Goal: Task Accomplishment & Management: Complete application form

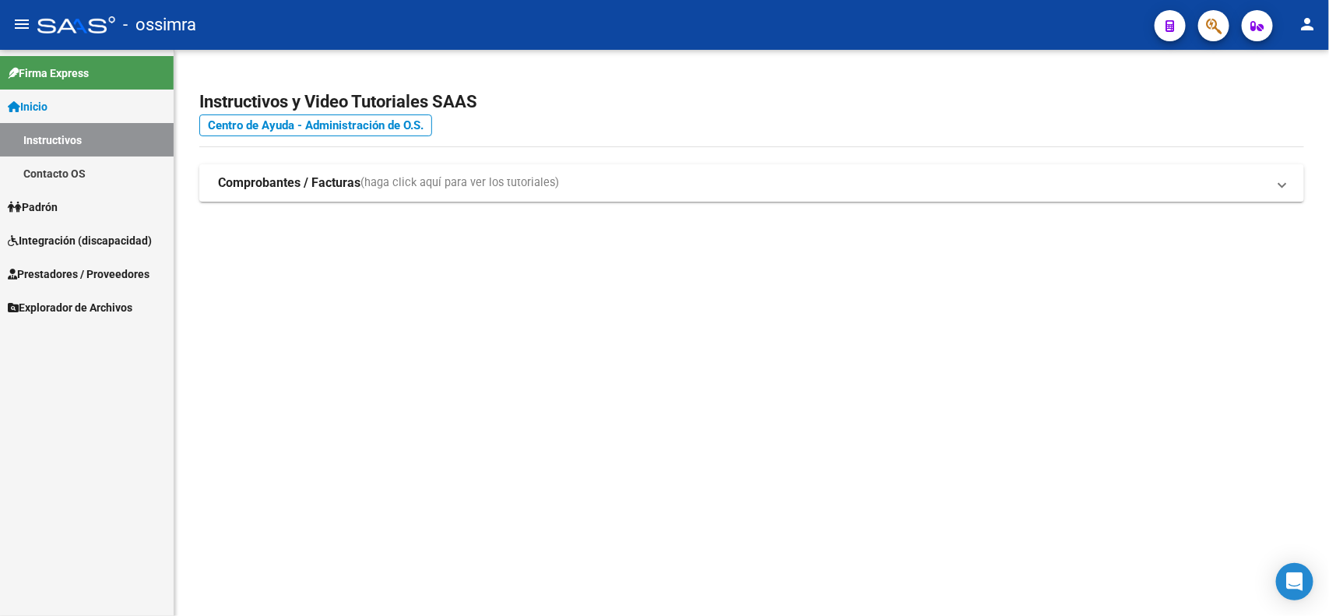
click at [91, 277] on span "Prestadores / Proveedores" at bounding box center [79, 274] width 142 height 17
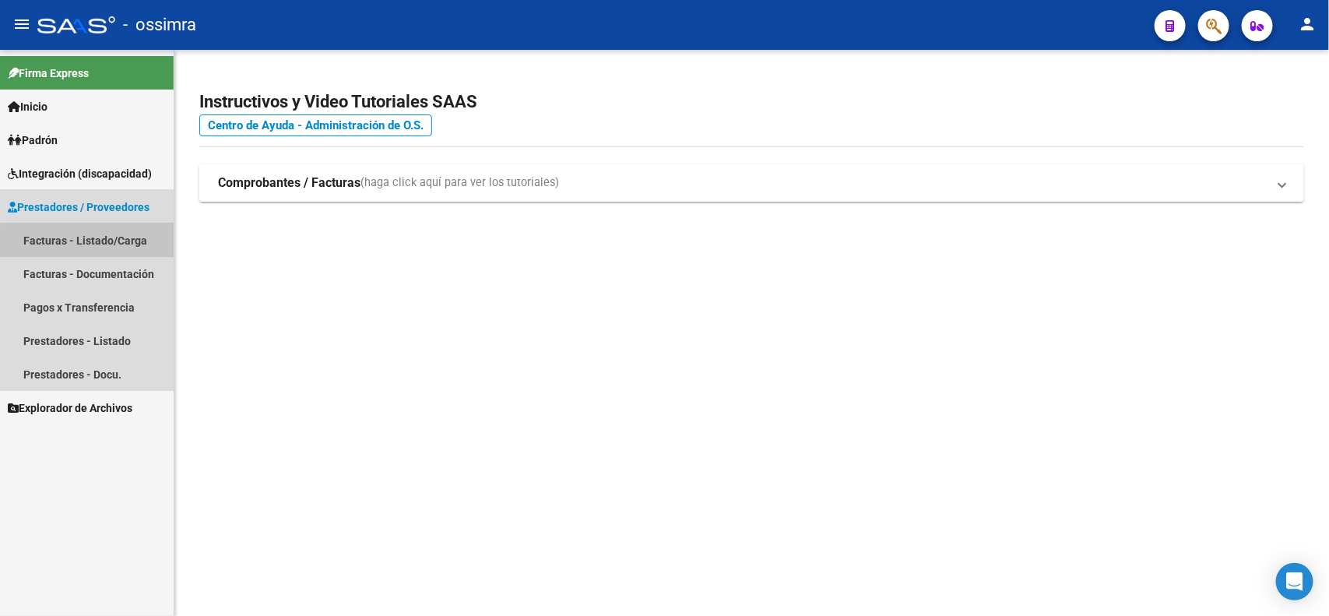
click at [95, 244] on link "Facturas - Listado/Carga" at bounding box center [87, 240] width 174 height 33
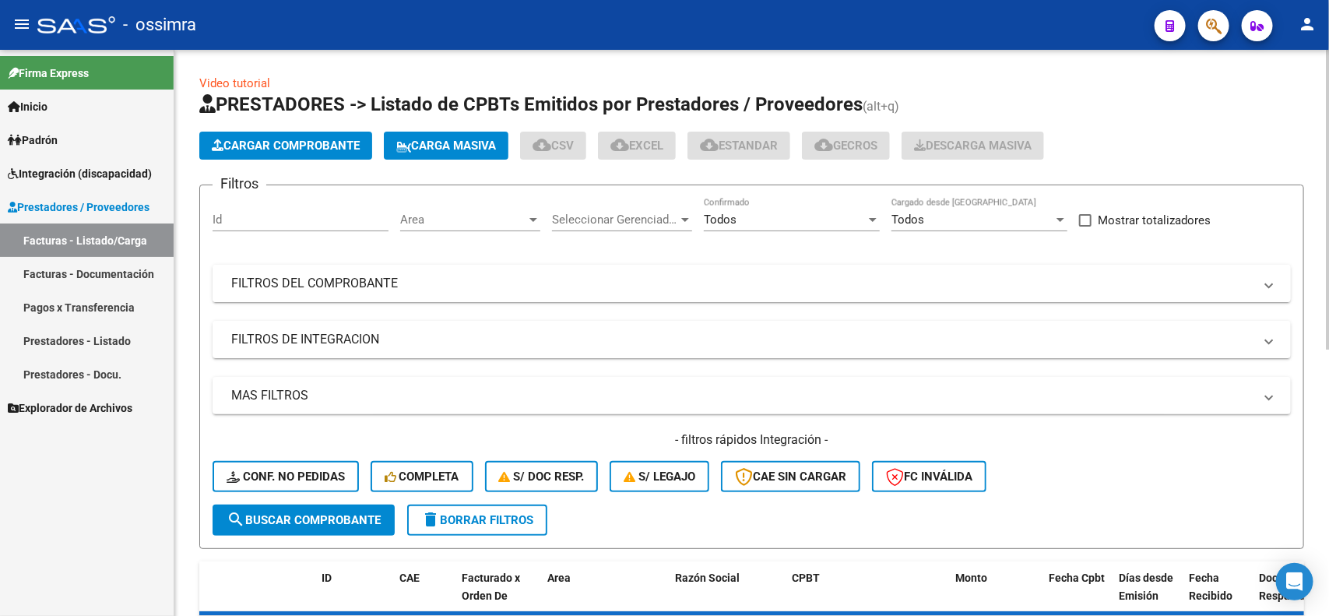
click at [434, 285] on mat-panel-title "FILTROS DEL COMPROBANTE" at bounding box center [742, 283] width 1023 height 17
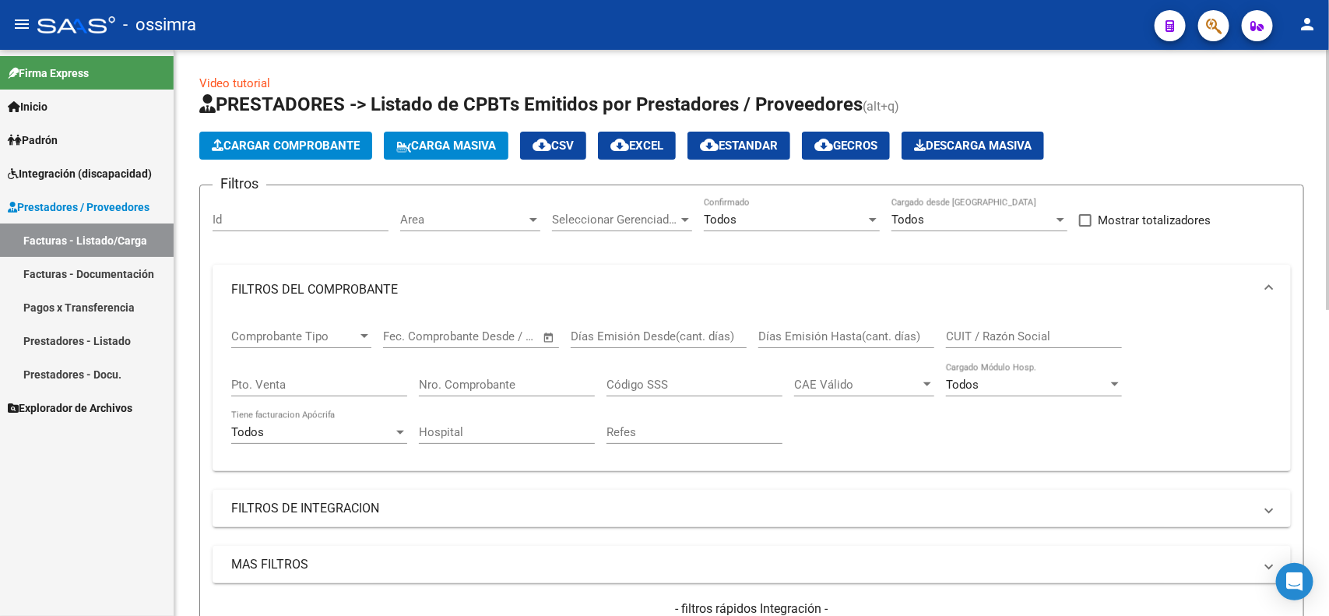
click at [499, 378] on input "Nro. Comprobante" at bounding box center [507, 385] width 176 height 14
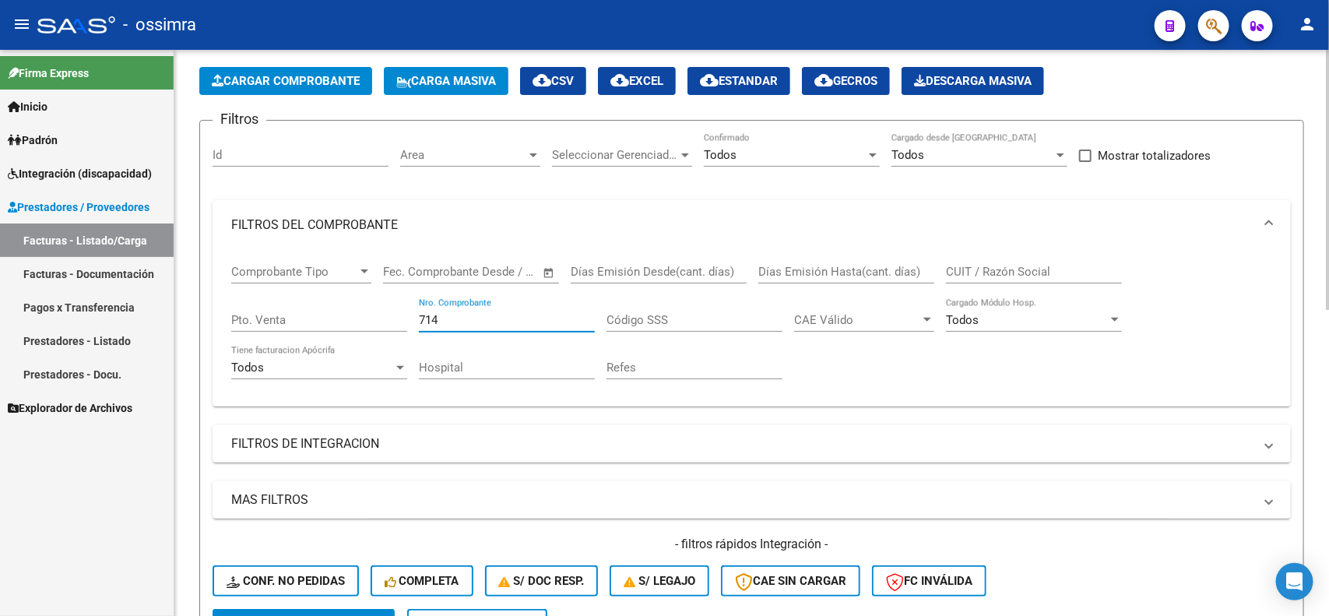
scroll to position [97, 0]
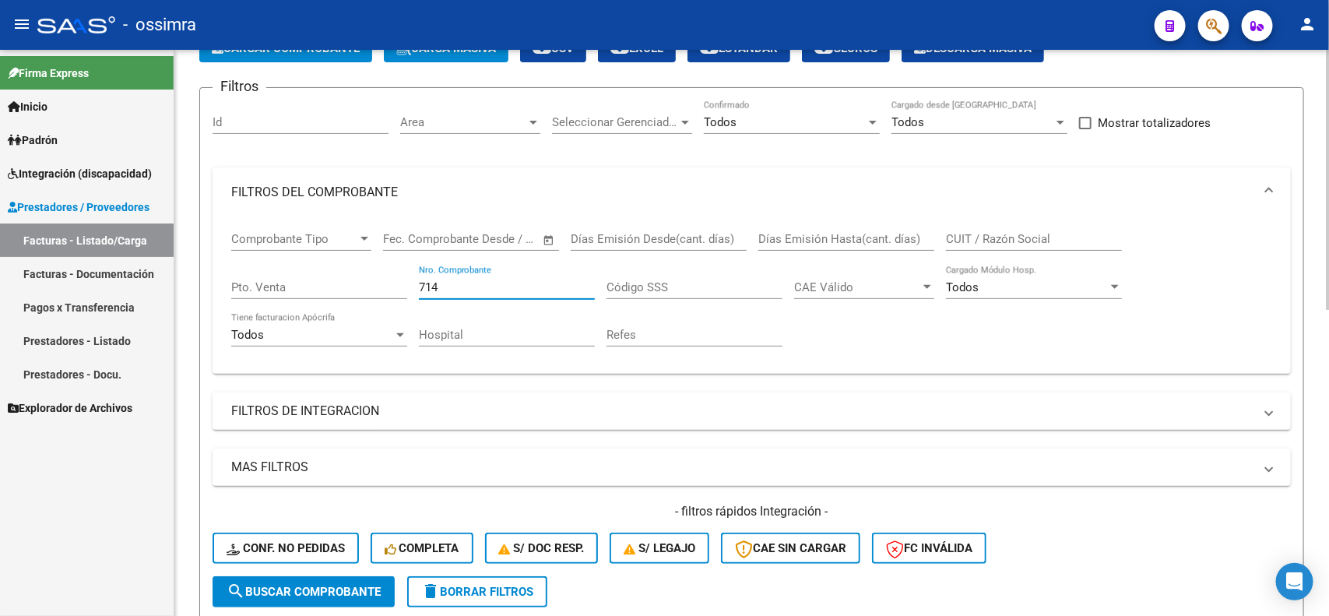
type input "714"
click at [308, 585] on span "search Buscar Comprobante" at bounding box center [304, 592] width 154 height 14
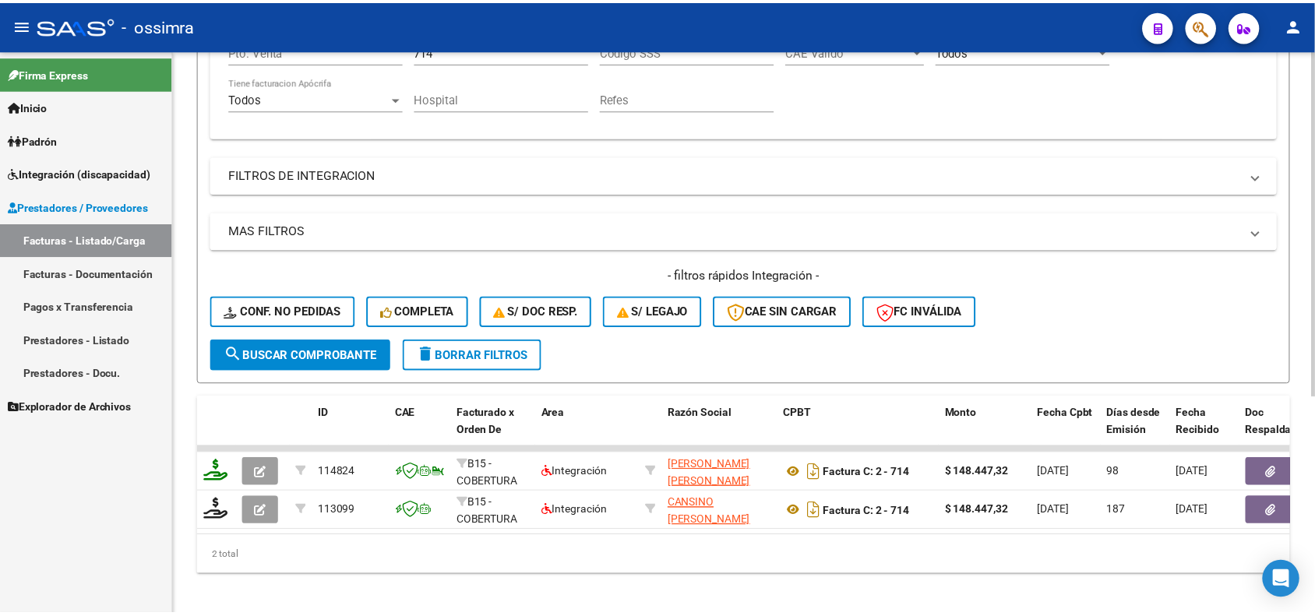
scroll to position [354, 0]
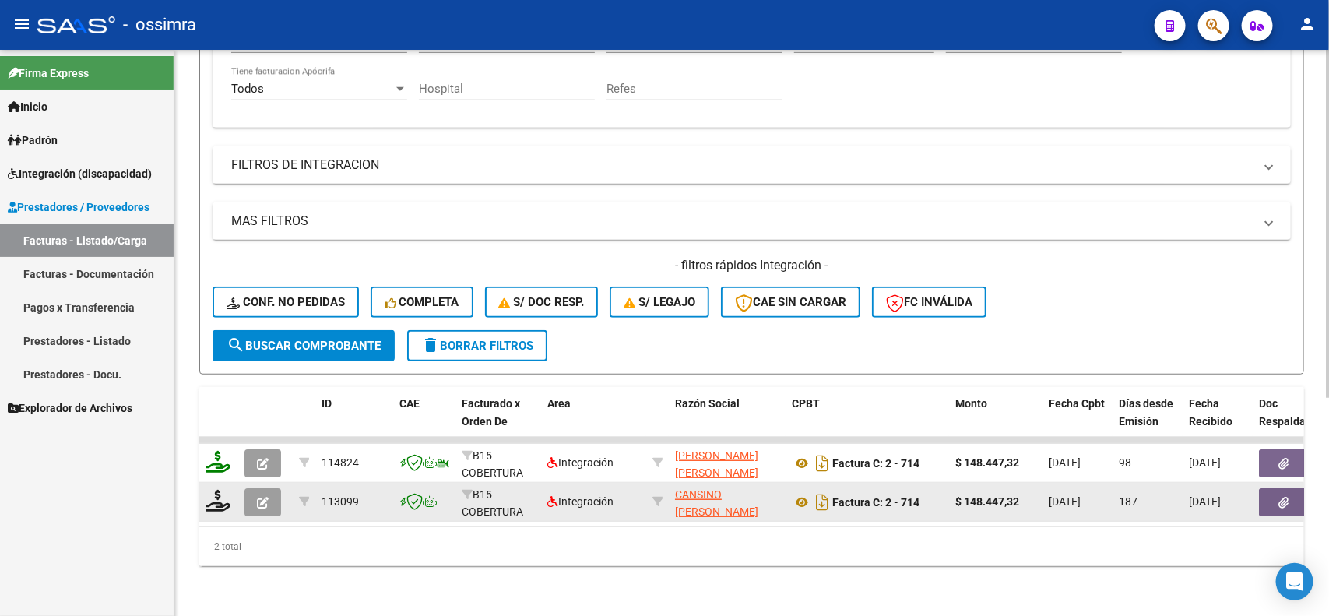
click at [254, 491] on button "button" at bounding box center [263, 502] width 37 height 28
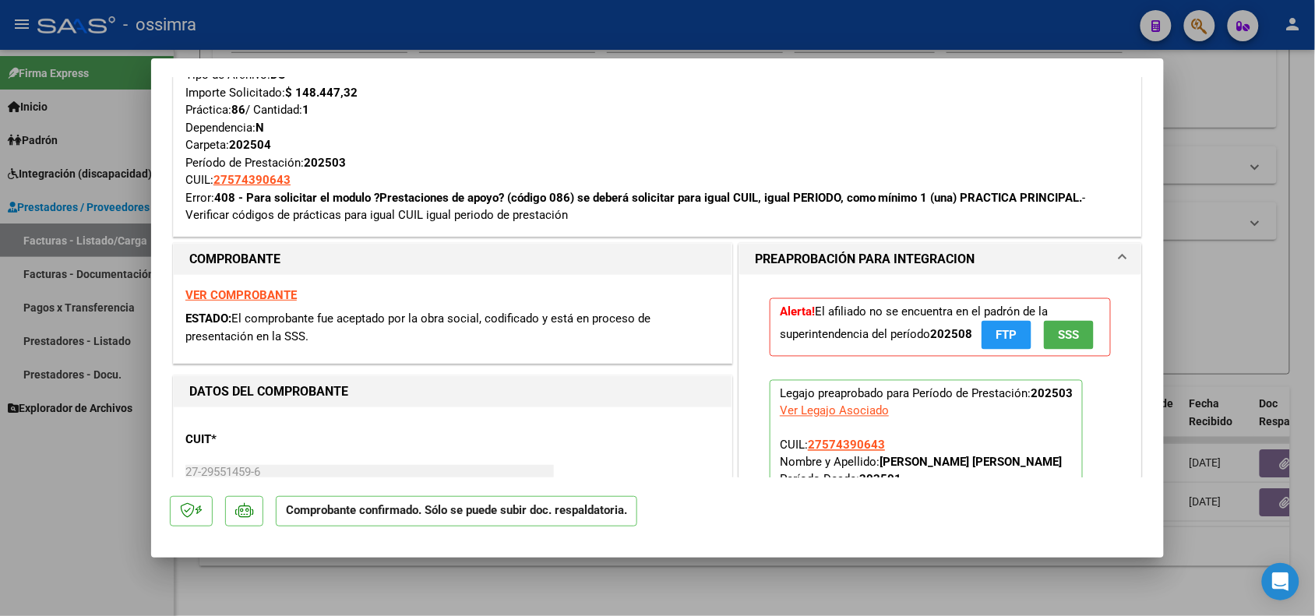
scroll to position [681, 0]
click at [499, 255] on h1 "COMPROBANTE" at bounding box center [452, 260] width 526 height 19
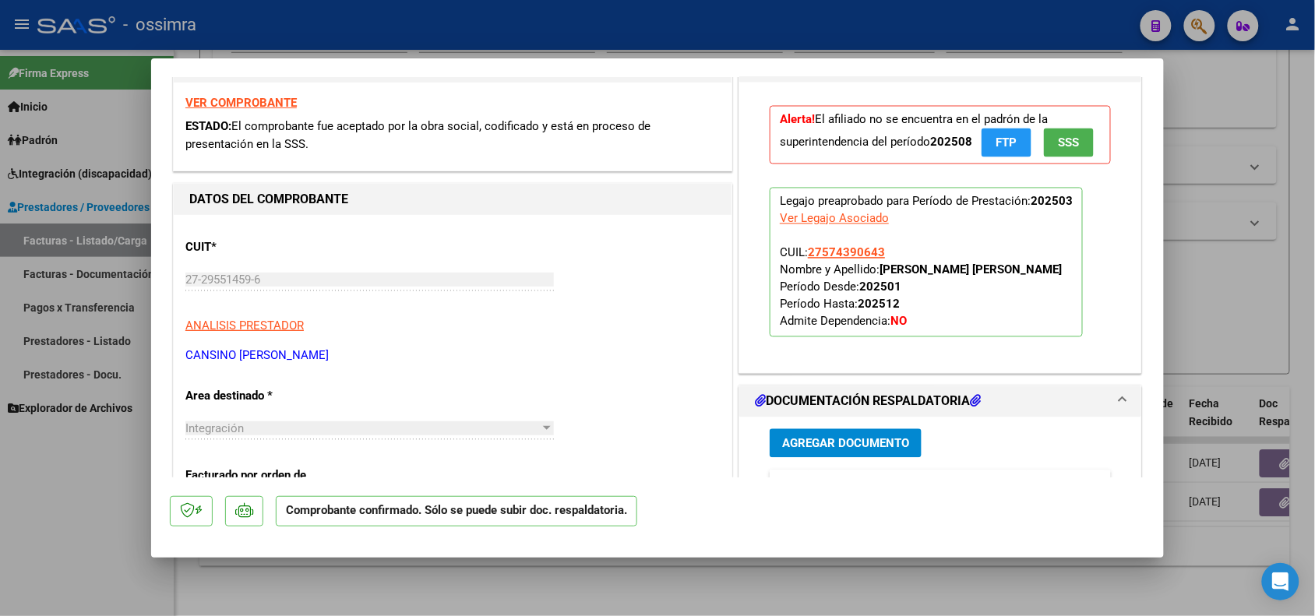
scroll to position [876, 0]
drag, startPoint x: 875, startPoint y: 296, endPoint x: 1075, endPoint y: 298, distance: 200.2
click at [1075, 298] on p "Legajo preaprobado para Período de Prestación: 202503 Ver Legajo Asociado CUIL:…" at bounding box center [925, 261] width 313 height 150
copy strong "TORO DIAZ LUNA SERENA YOLANDA"
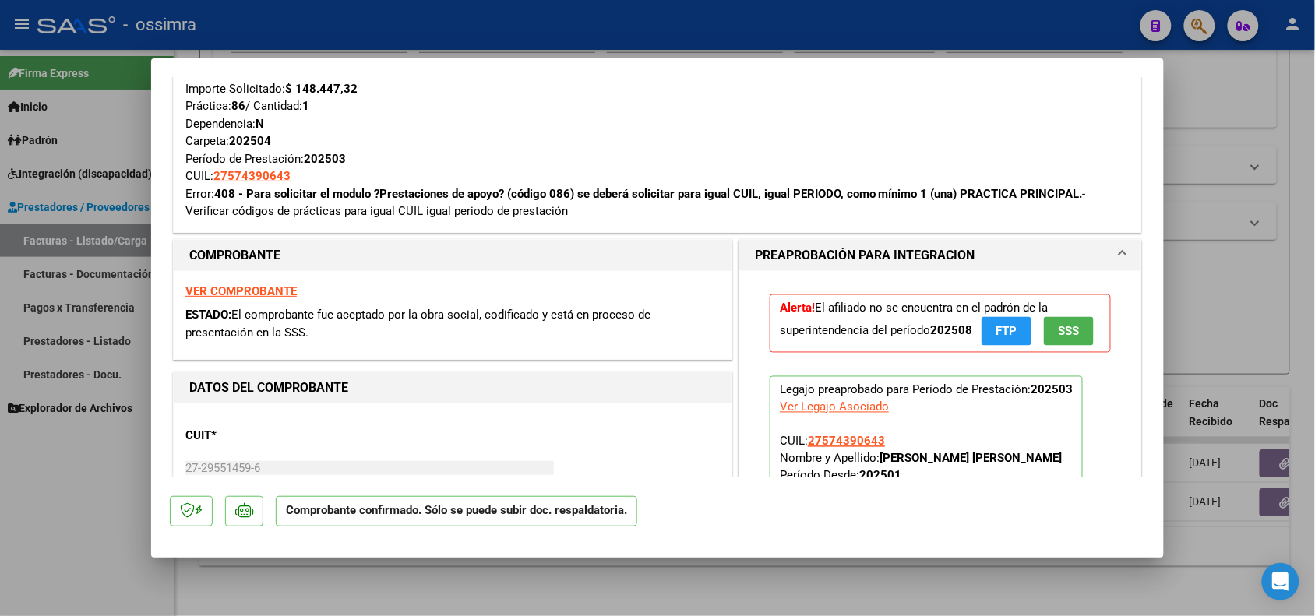
scroll to position [681, 0]
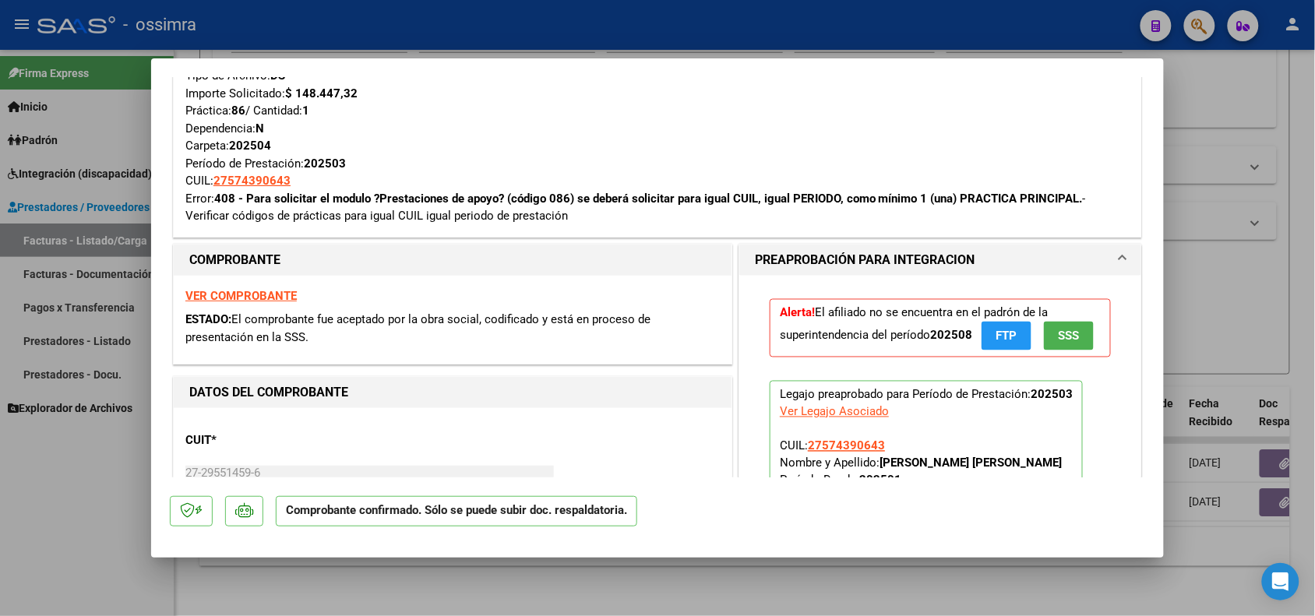
click at [491, 244] on div "COMPROBANTE VER COMPROBANTE ESTADO: El comprobante fue aceptado por la obra soc…" at bounding box center [452, 304] width 559 height 121
drag, startPoint x: 185, startPoint y: 200, endPoint x: 567, endPoint y: 227, distance: 383.4
click at [567, 227] on div "Tipo de Archivo: DS Importe Solicitado: $ 148.447,32 Práctica: 86 / Cantidad: 1…" at bounding box center [657, 145] width 967 height 181
copy div "Error: 408 - Para solicitar el modulo ?Prestaciones de apoyo? (código 086) se d…"
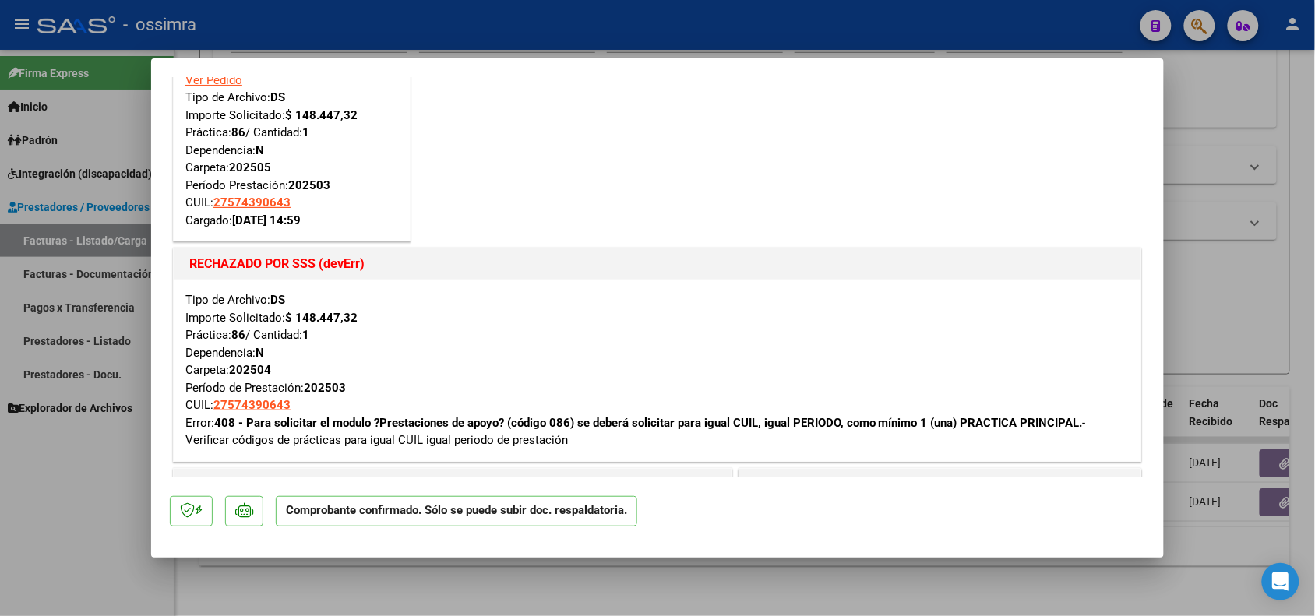
scroll to position [487, 0]
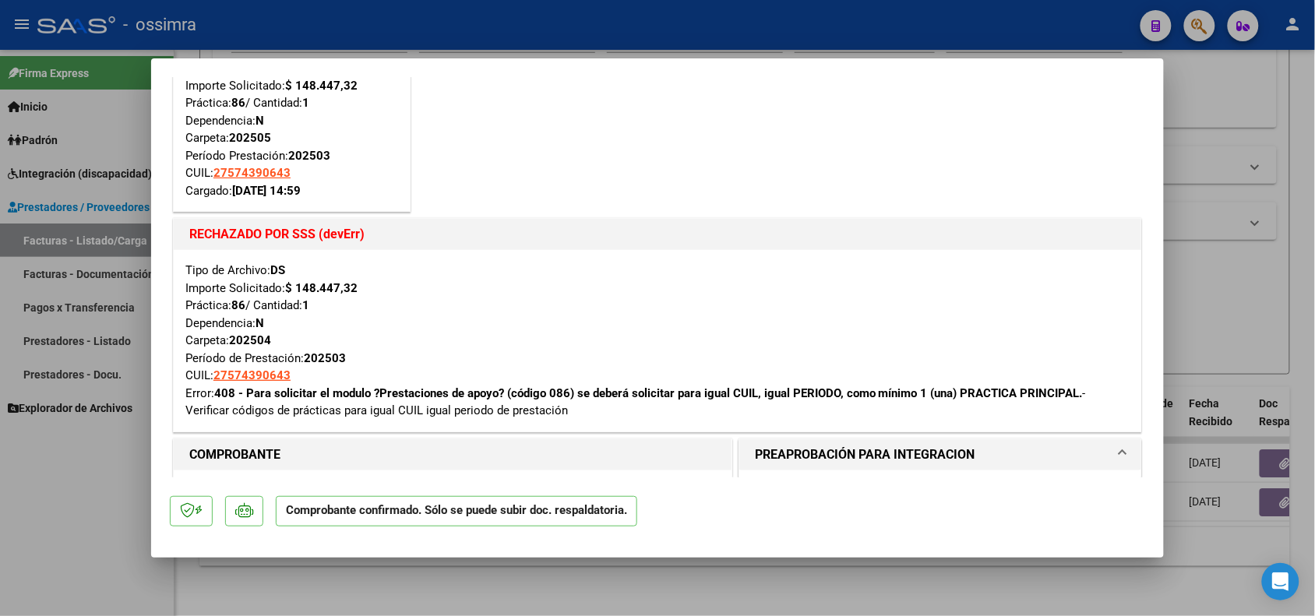
click at [417, 328] on div "Tipo de Archivo: DS Importe Solicitado: $ 148.447,32 Práctica: 86 / Cantidad: 1…" at bounding box center [657, 341] width 944 height 158
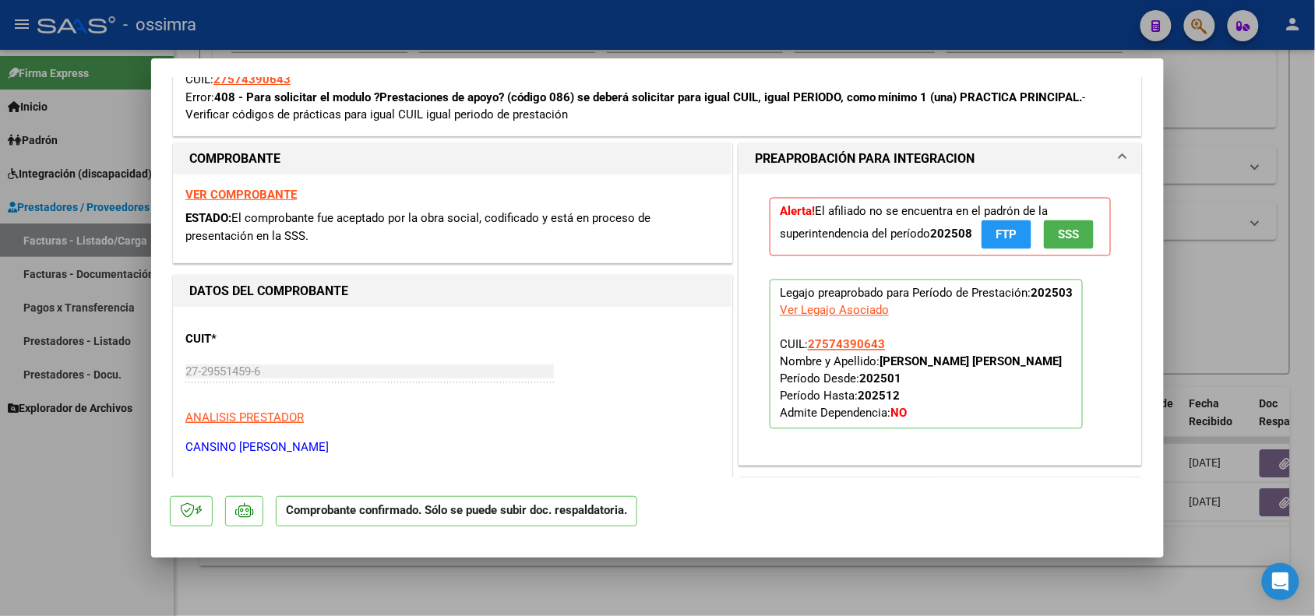
scroll to position [876, 0]
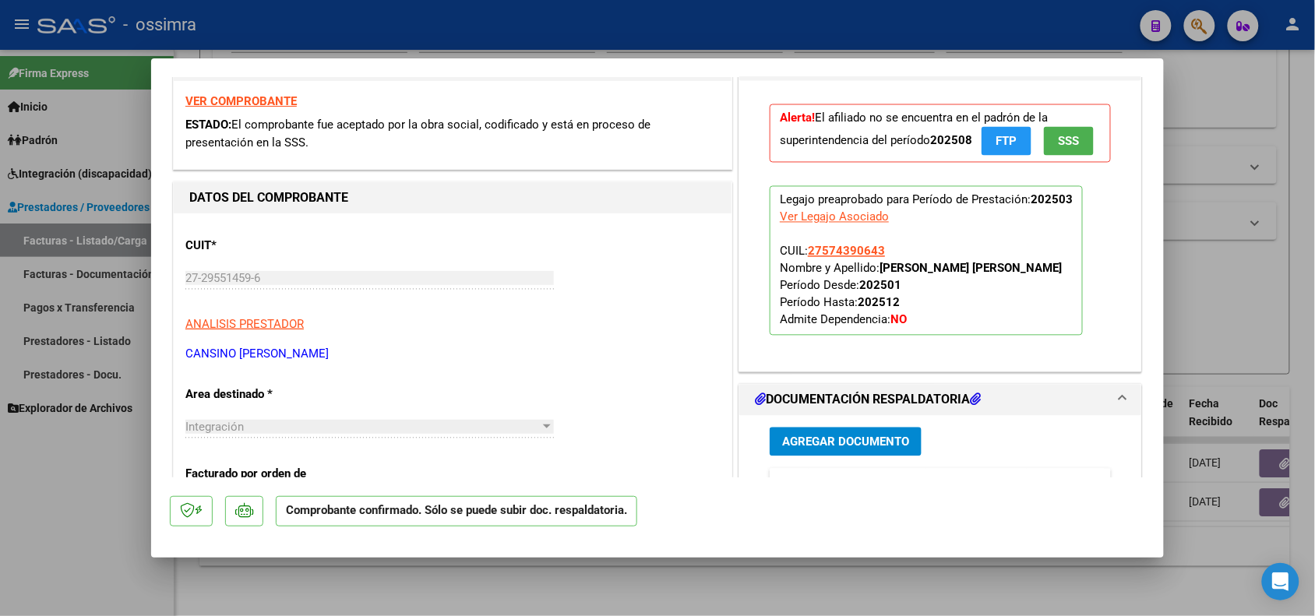
drag, startPoint x: 873, startPoint y: 294, endPoint x: 1076, endPoint y: 294, distance: 203.3
click at [1076, 294] on p "Legajo preaprobado para Período de Prestación: 202503 Ver Legajo Asociado CUIL:…" at bounding box center [925, 261] width 313 height 150
copy strong "TORO DIAZ LUNA SERENA YOLANDA"
click at [107, 531] on div at bounding box center [657, 308] width 1315 height 616
type input "$ 0,00"
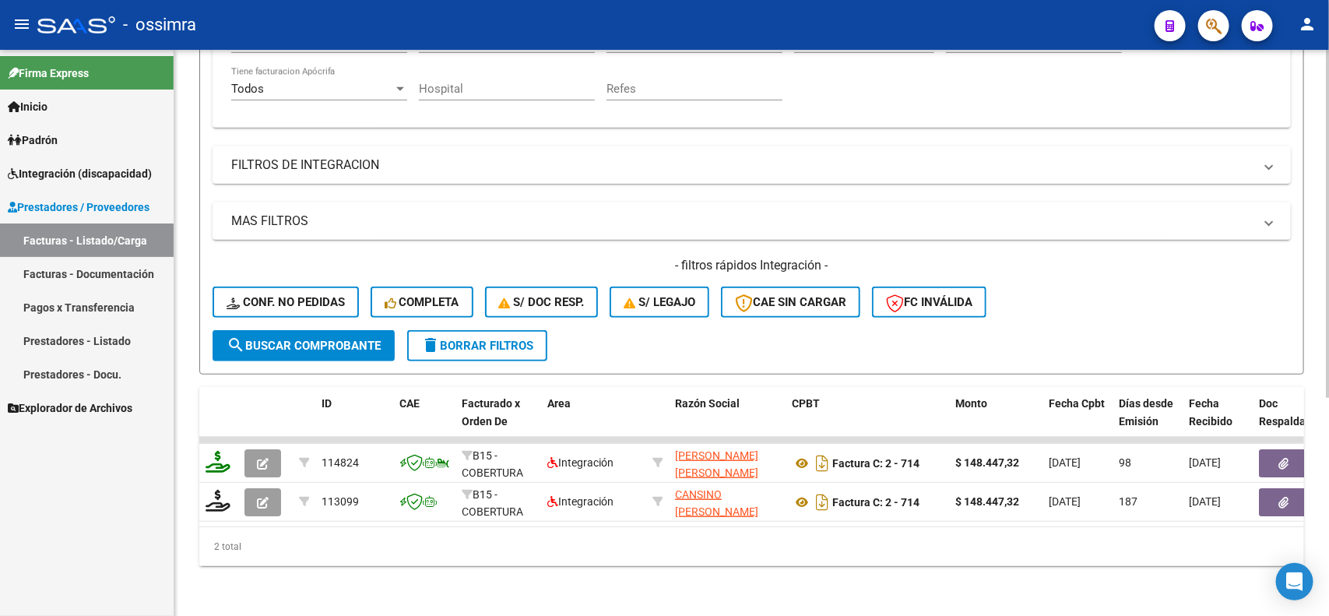
scroll to position [257, 0]
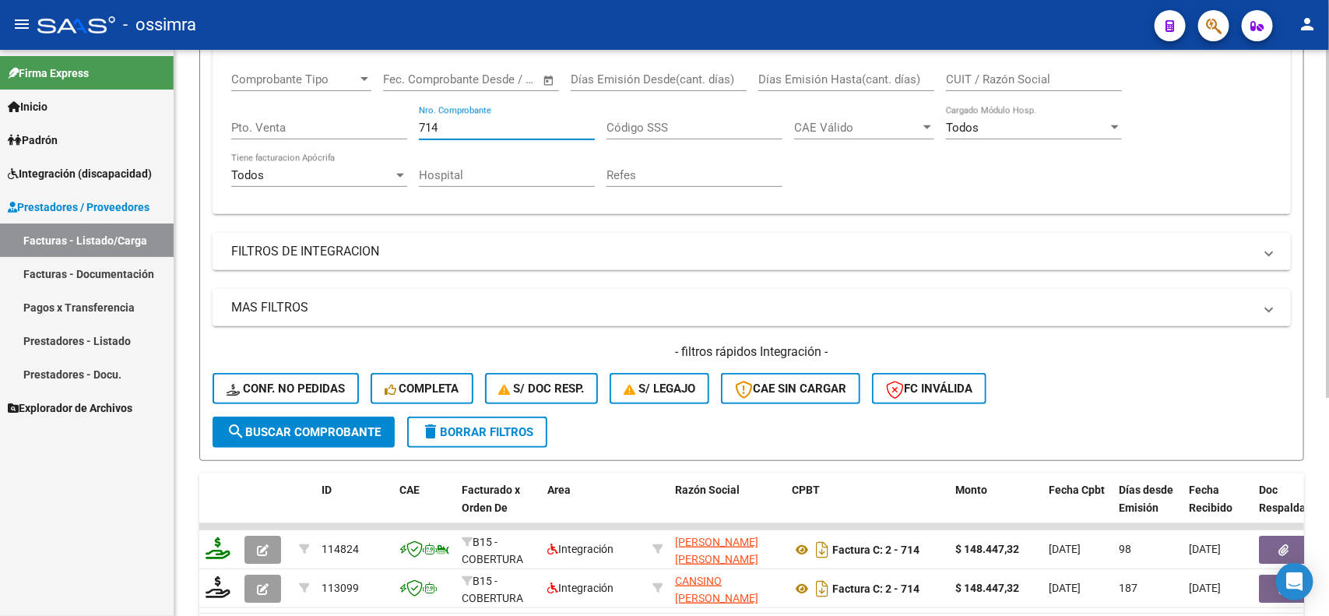
drag, startPoint x: 444, startPoint y: 129, endPoint x: 393, endPoint y: 127, distance: 50.7
click at [393, 127] on div "Comprobante Tipo Comprobante Tipo Fecha inicio – Fecha fin Fec. Comprobante Des…" at bounding box center [751, 130] width 1041 height 144
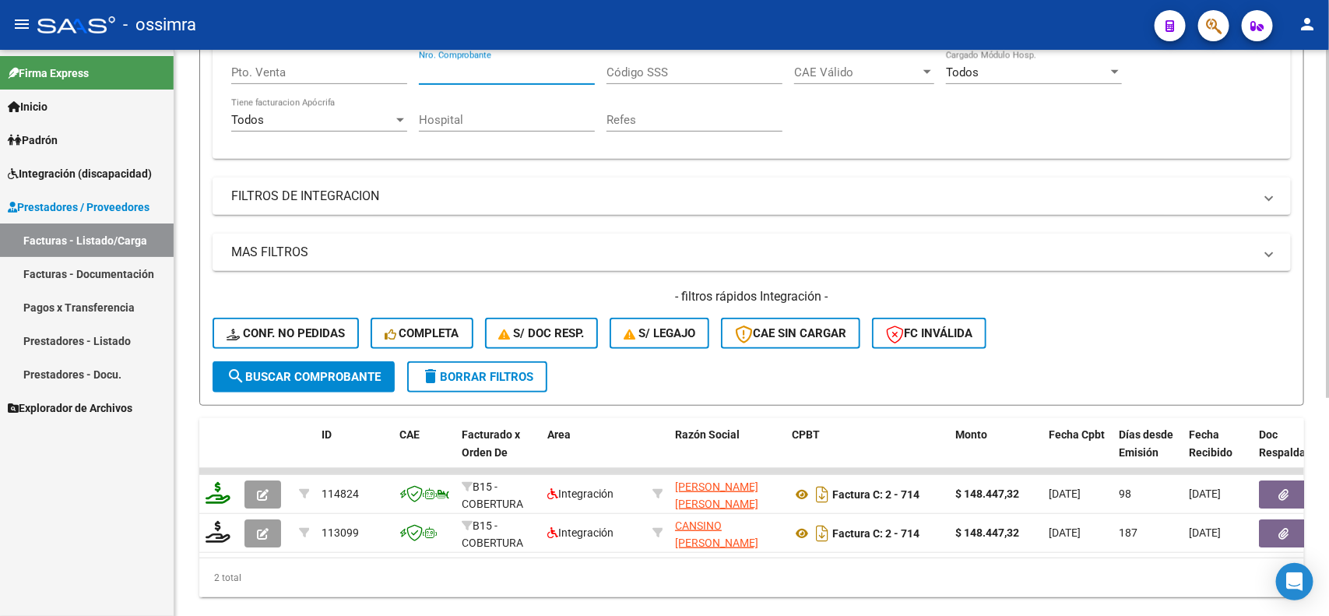
scroll to position [354, 0]
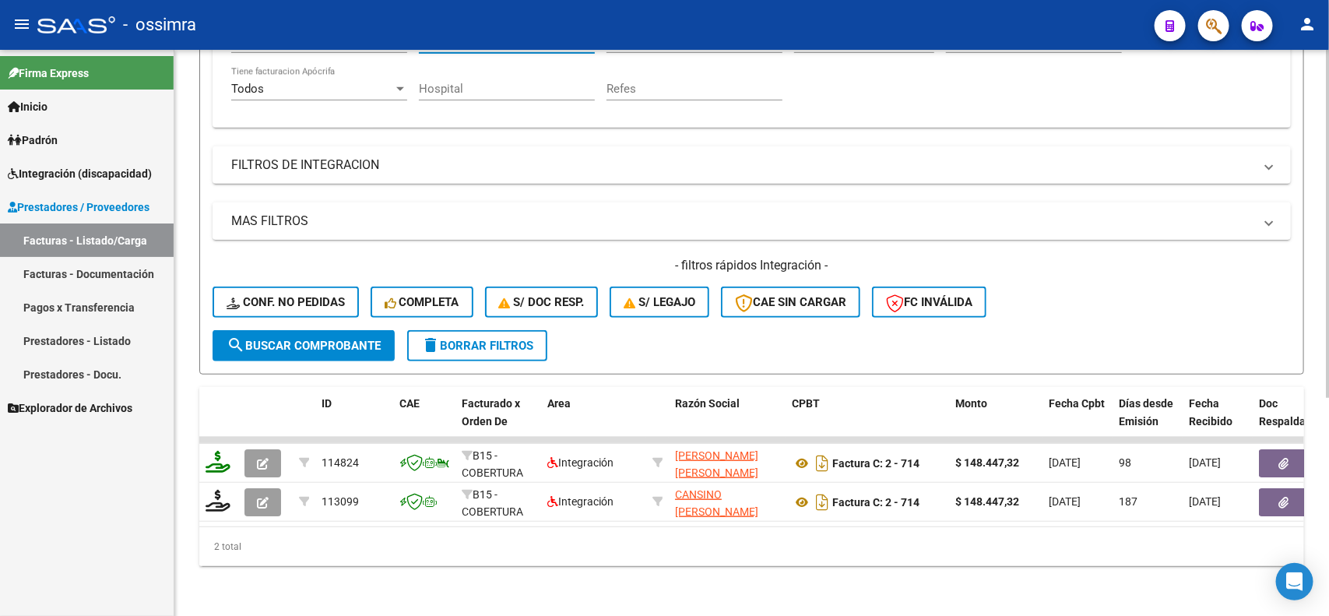
click at [319, 213] on mat-panel-title "MAS FILTROS" at bounding box center [742, 221] width 1023 height 17
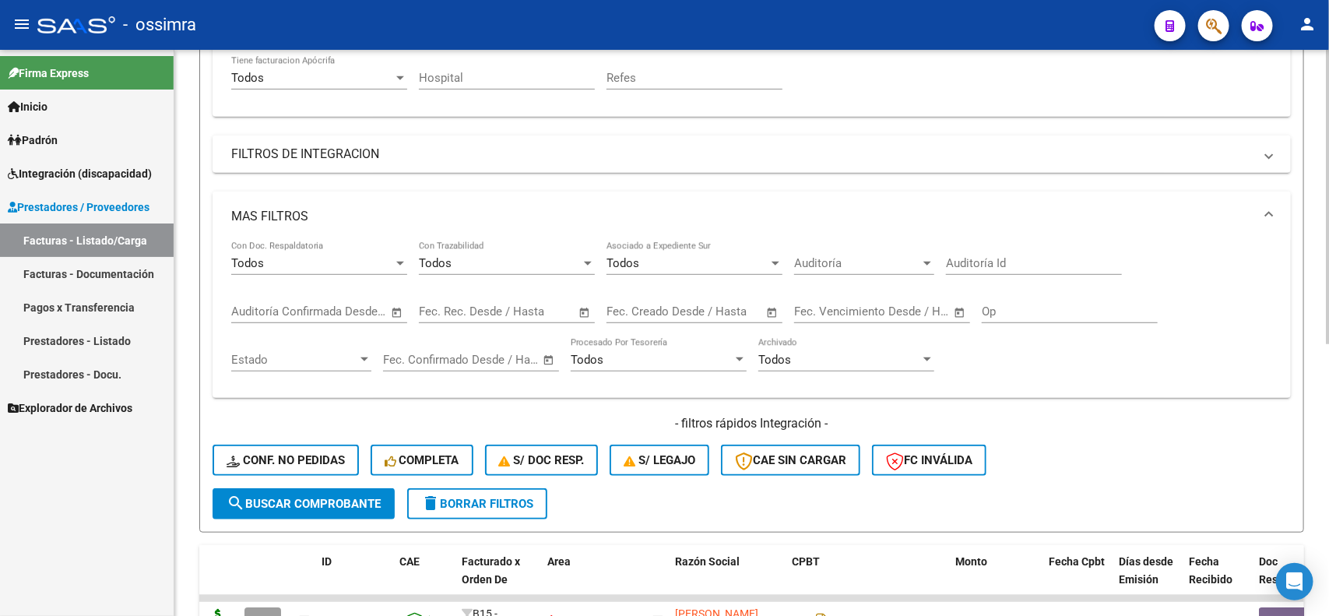
click at [319, 212] on mat-panel-title "MAS FILTROS" at bounding box center [742, 216] width 1023 height 17
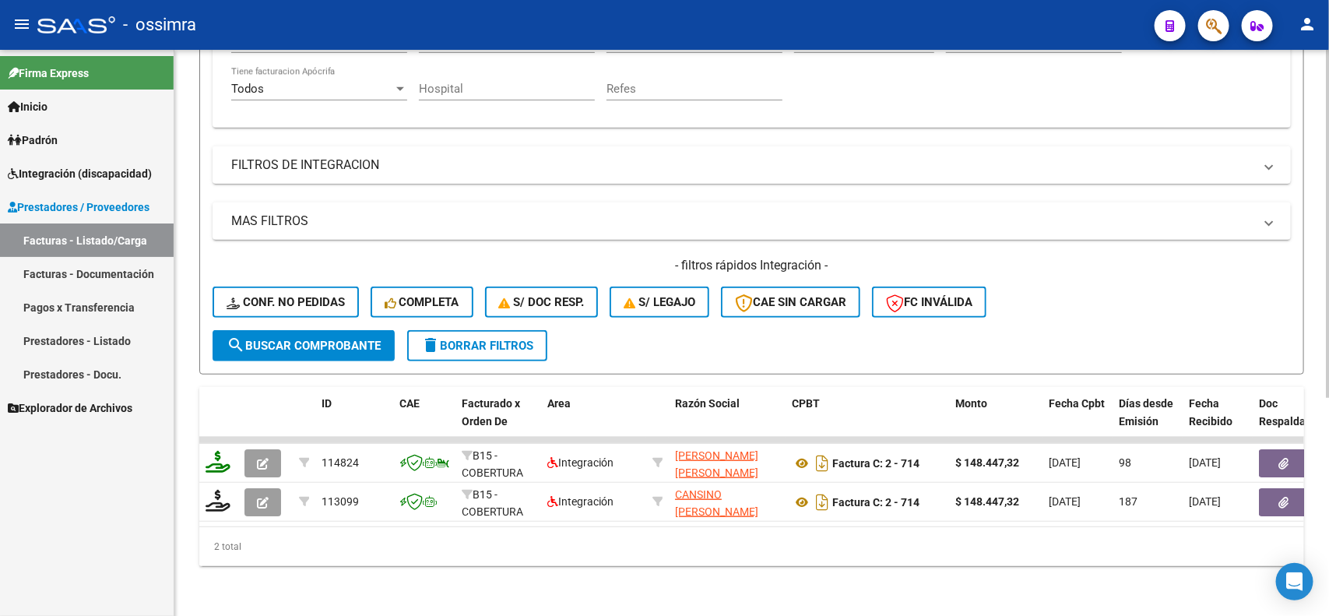
click at [320, 162] on mat-expansion-panel-header "FILTROS DE INTEGRACION" at bounding box center [752, 164] width 1079 height 37
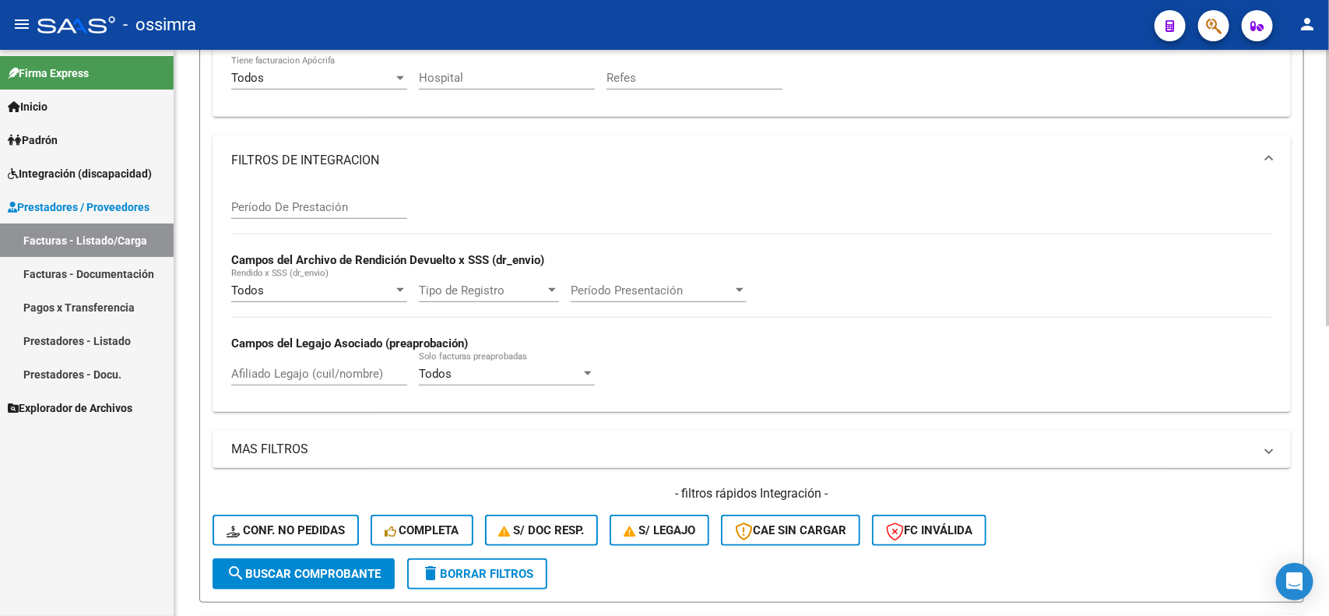
click at [319, 367] on input "Afiliado Legajo (cuil/nombre)" at bounding box center [319, 374] width 176 height 14
paste input "TORO DIAZ LUNA SERENA YOLANDA"
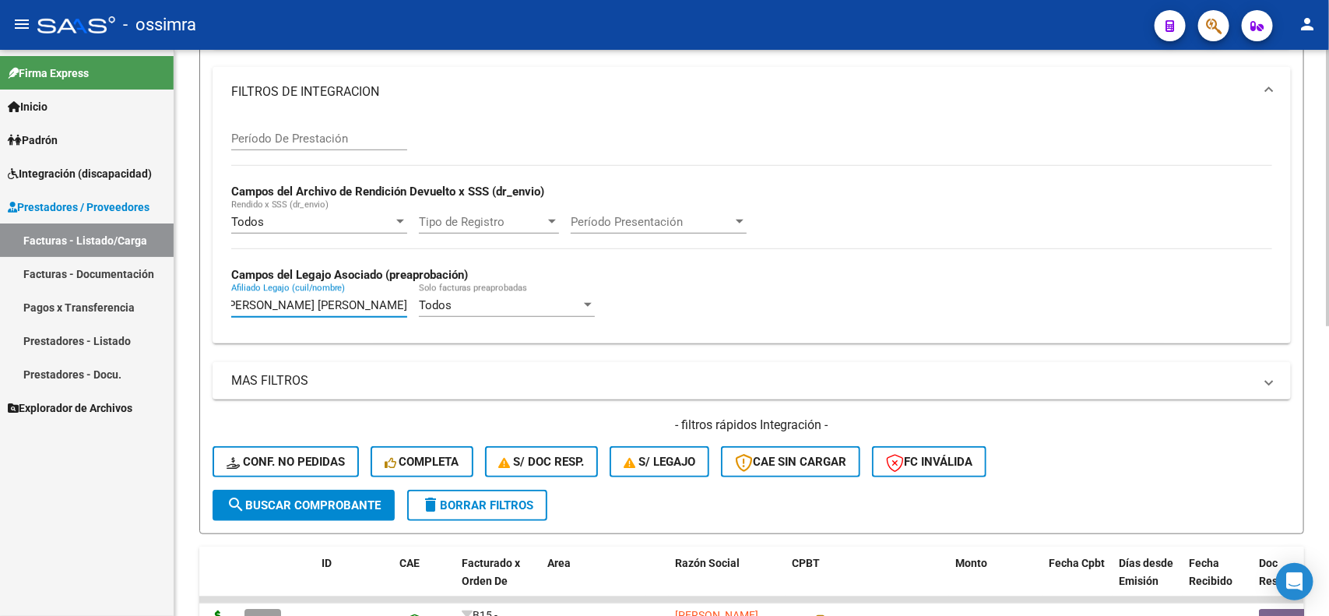
scroll to position [593, 0]
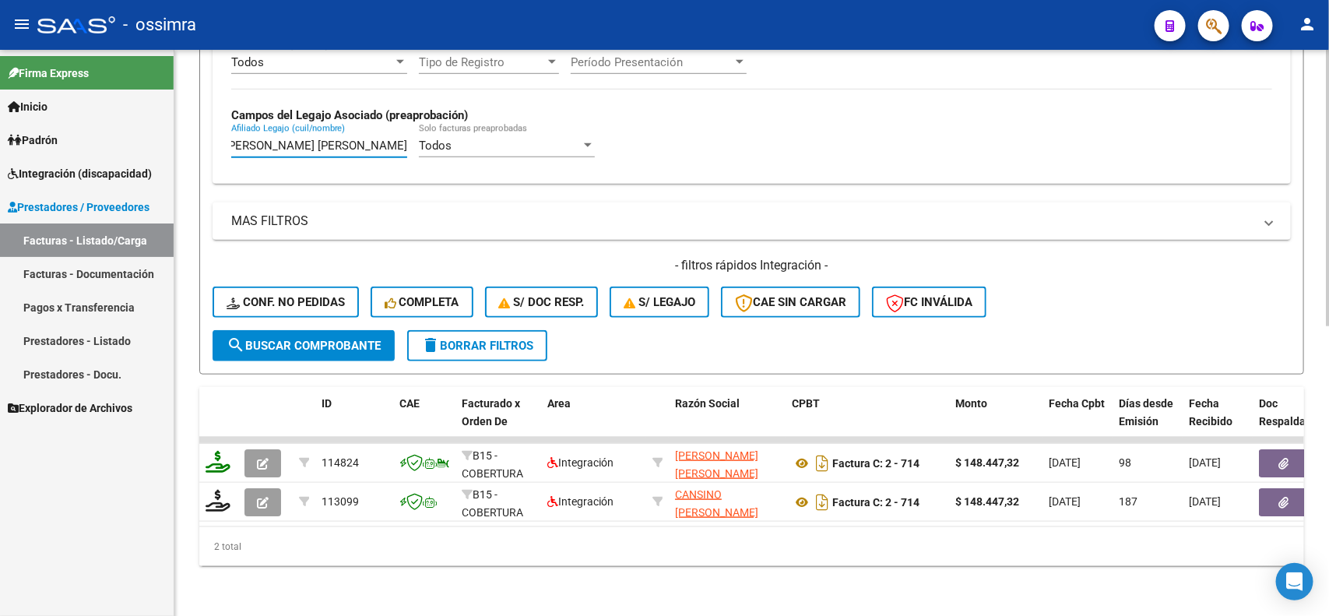
type input "TORO DIAZ LUNA SERENA YOLANDA"
click at [290, 339] on span "search Buscar Comprobante" at bounding box center [304, 346] width 154 height 14
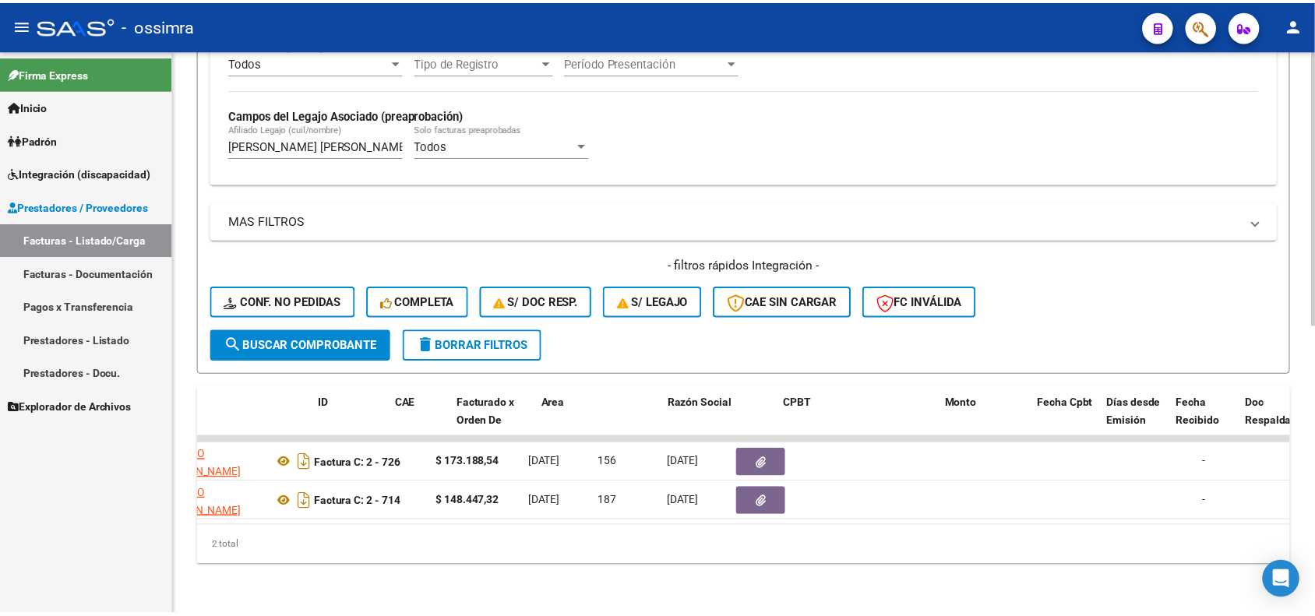
scroll to position [0, 0]
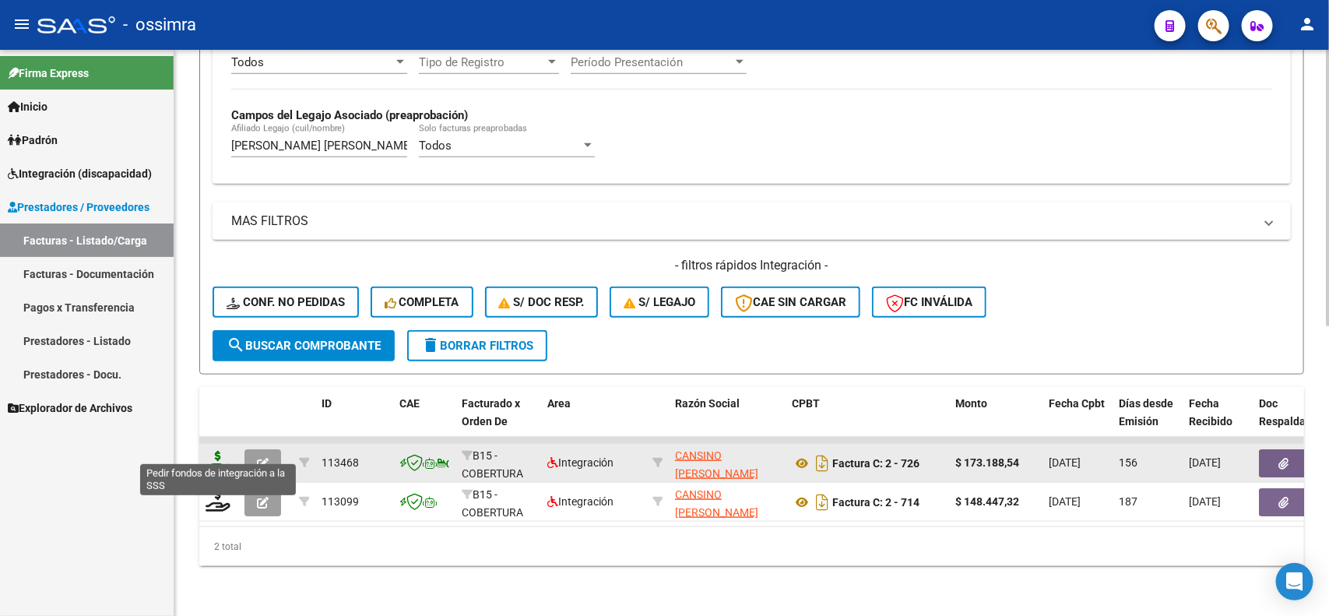
click at [224, 451] on icon at bounding box center [218, 462] width 25 height 22
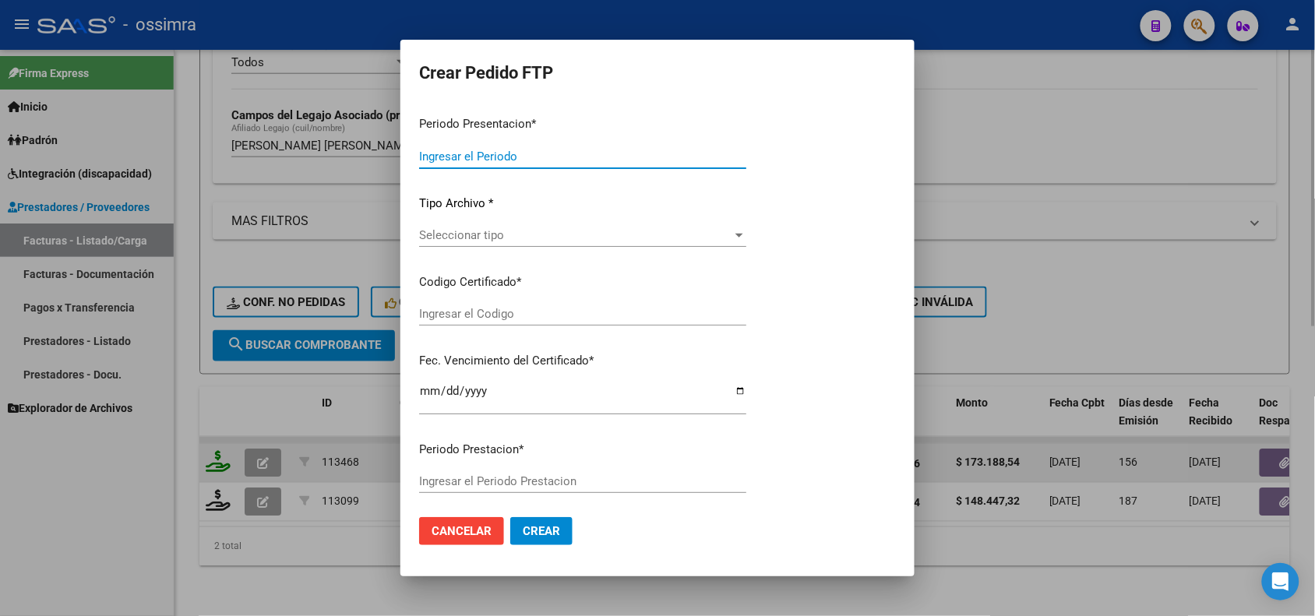
type input "202509"
type input "202504"
type input "$ 173.188,54"
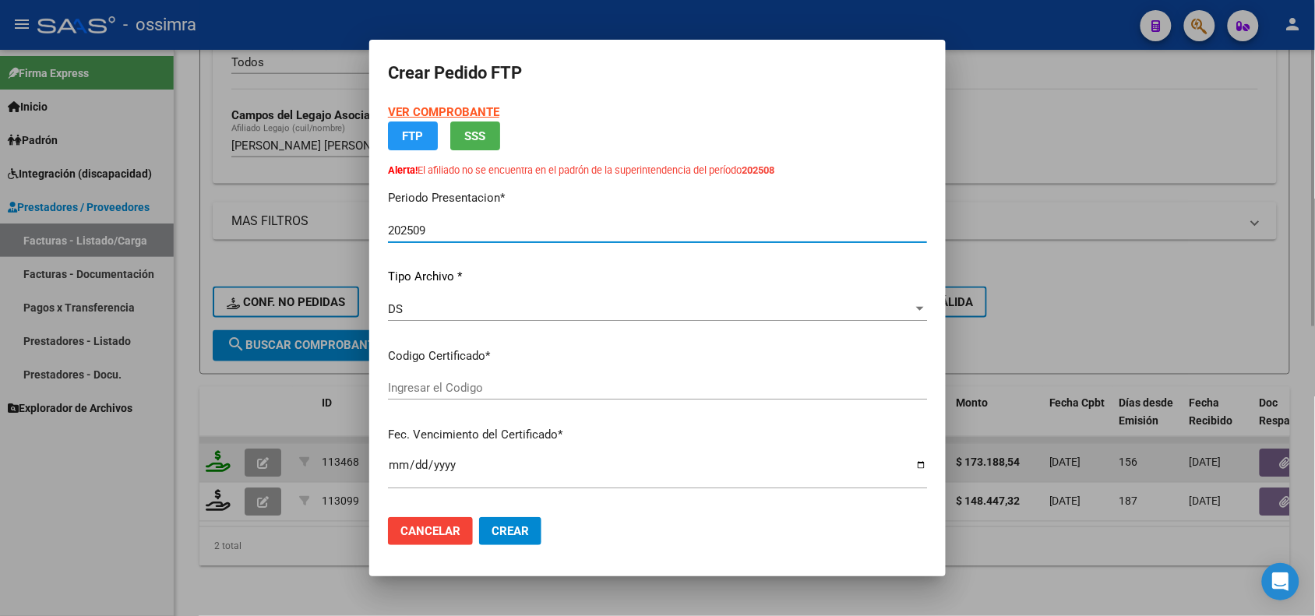
type input "ARG01000574390642020100220211002TUC136"
type input "2021-10-02"
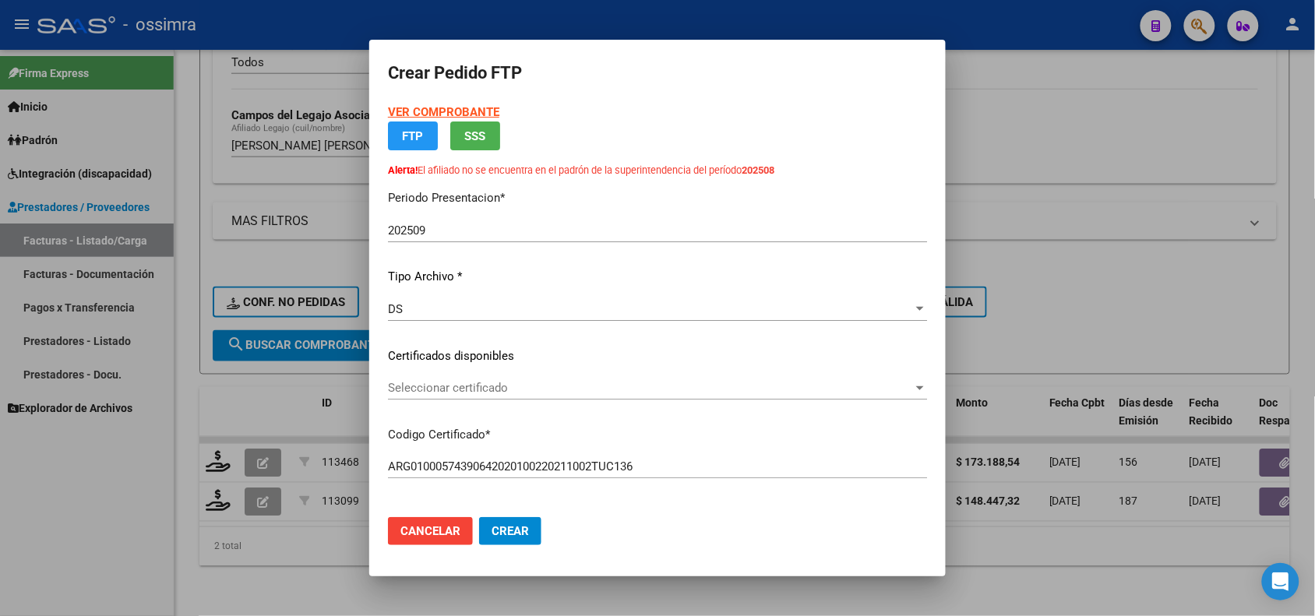
click at [126, 489] on div at bounding box center [657, 308] width 1315 height 616
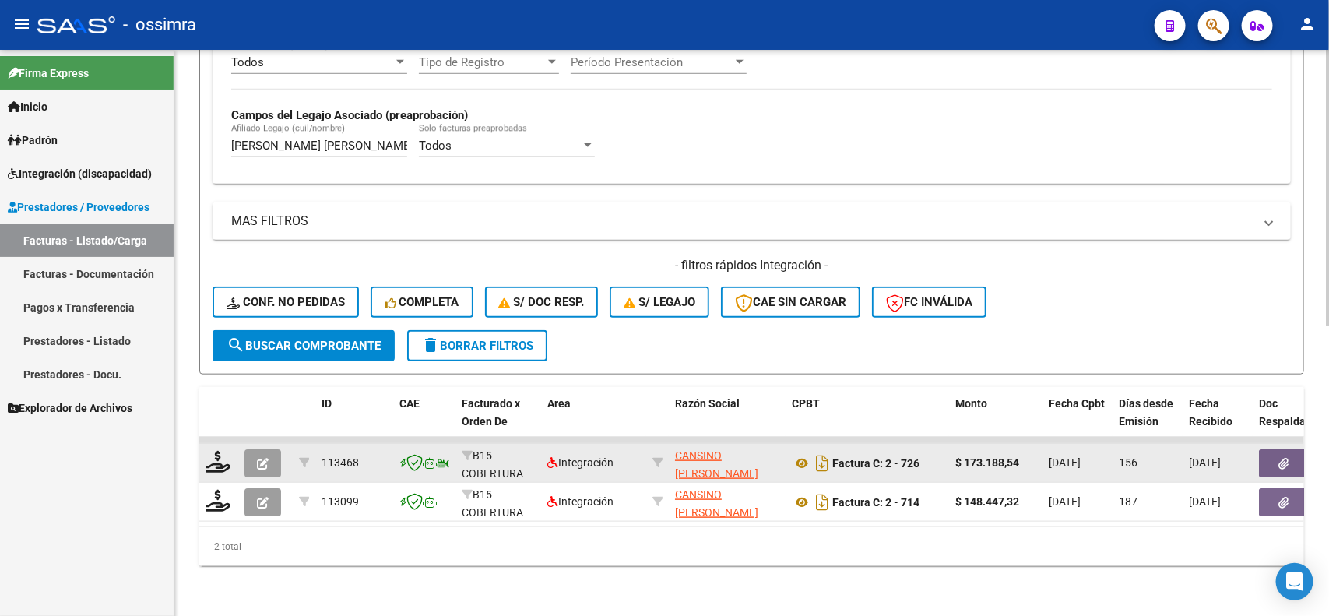
click at [259, 458] on icon "button" at bounding box center [263, 464] width 12 height 12
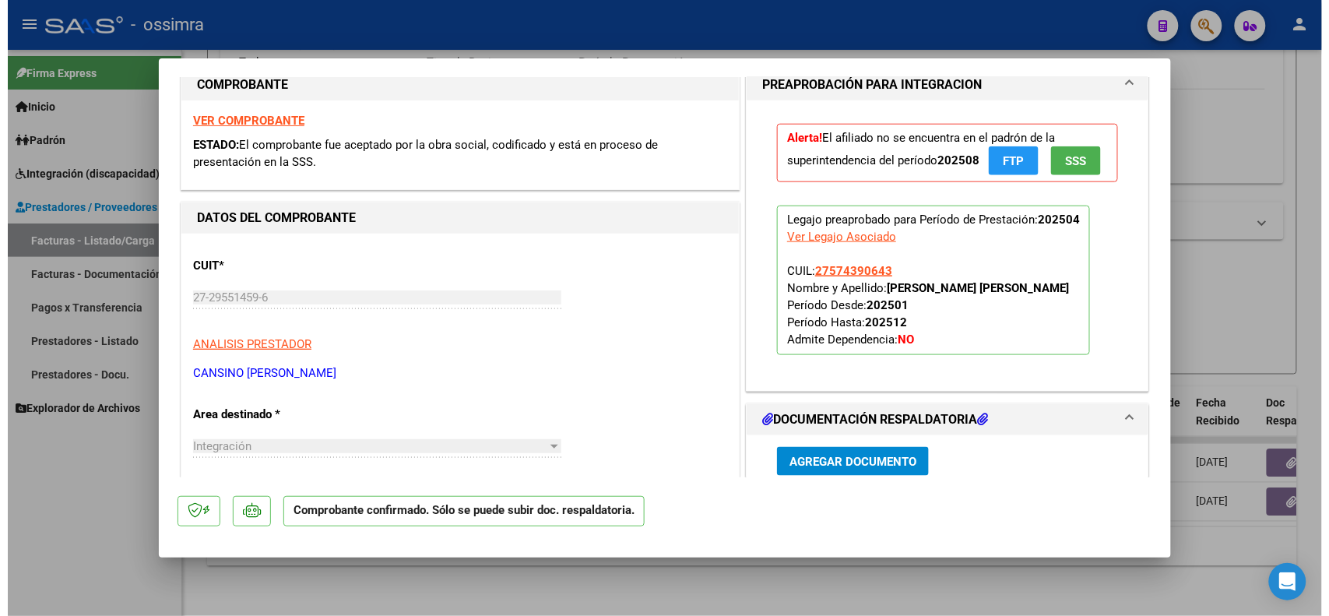
scroll to position [195, 0]
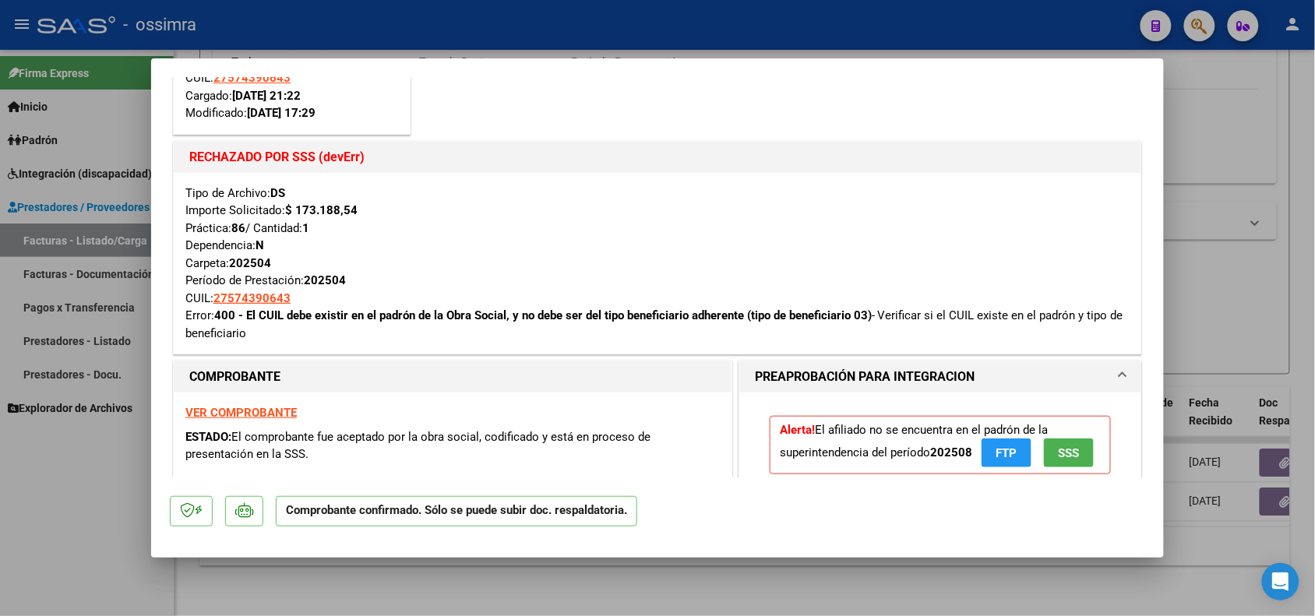
click at [227, 414] on strong "VER COMPROBANTE" at bounding box center [240, 413] width 111 height 14
drag, startPoint x: 106, startPoint y: 495, endPoint x: 156, endPoint y: 479, distance: 52.5
click at [106, 495] on div at bounding box center [657, 308] width 1315 height 616
type input "$ 0,00"
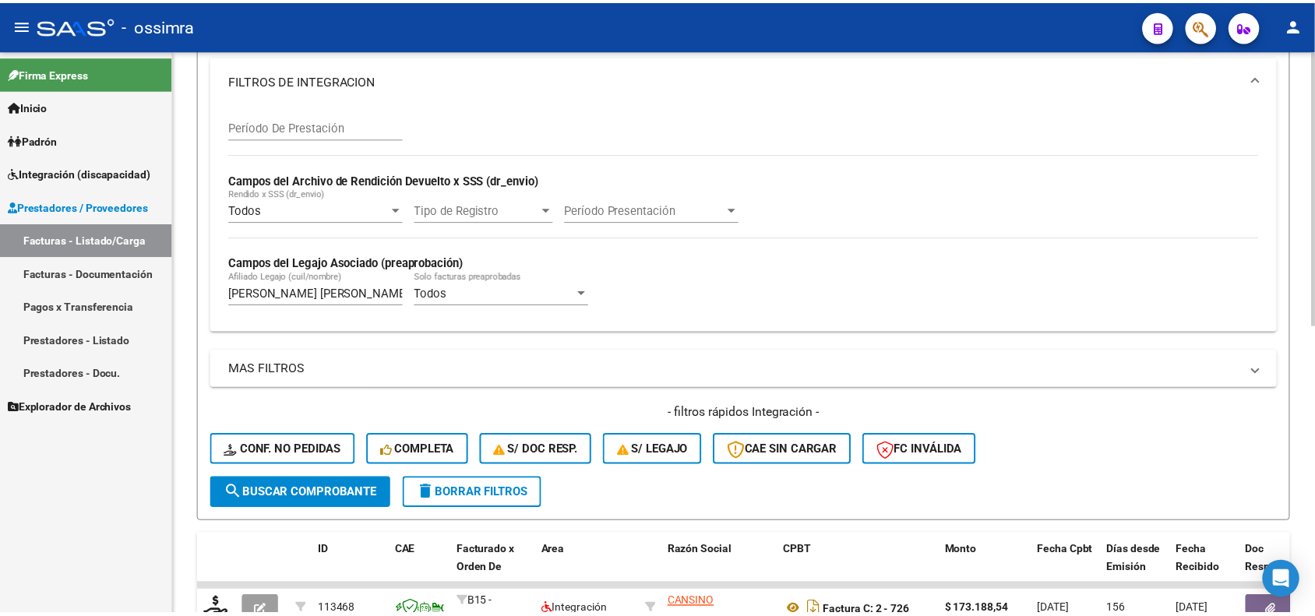
scroll to position [593, 0]
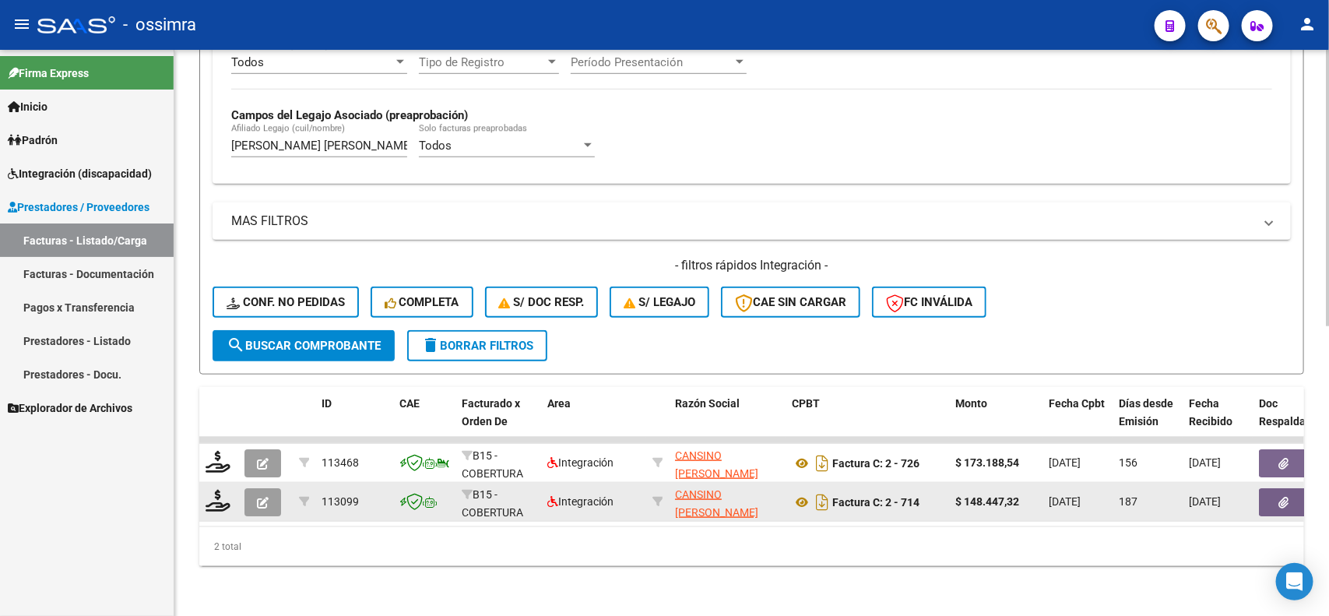
click at [273, 488] on button "button" at bounding box center [263, 502] width 37 height 28
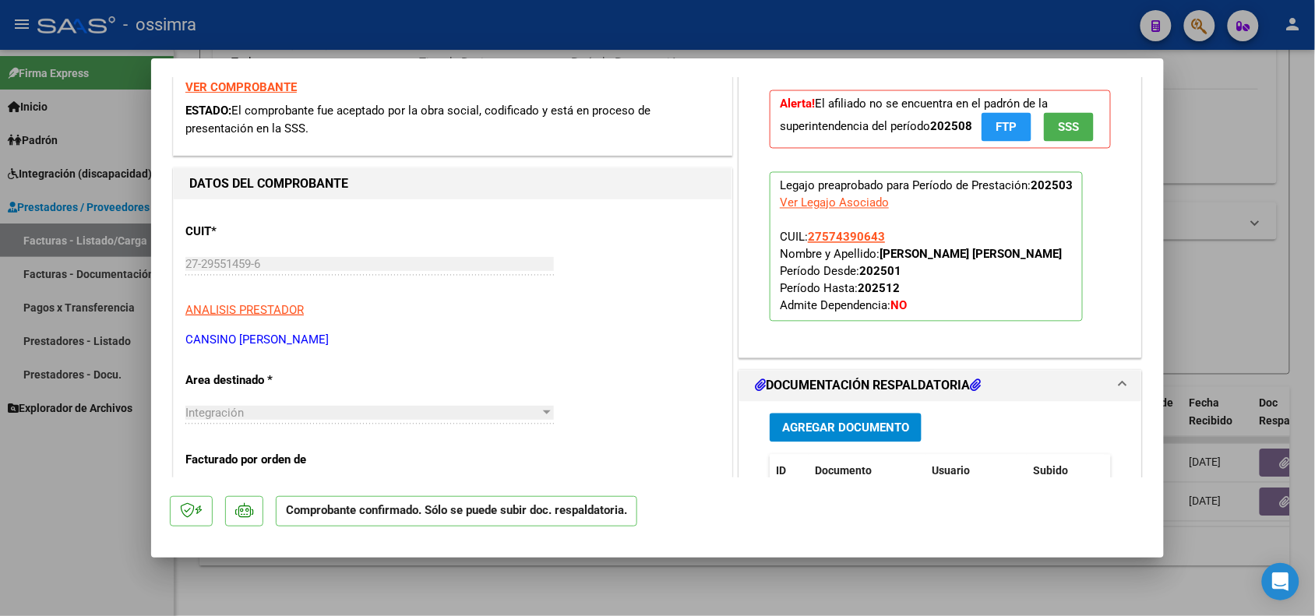
scroll to position [779, 0]
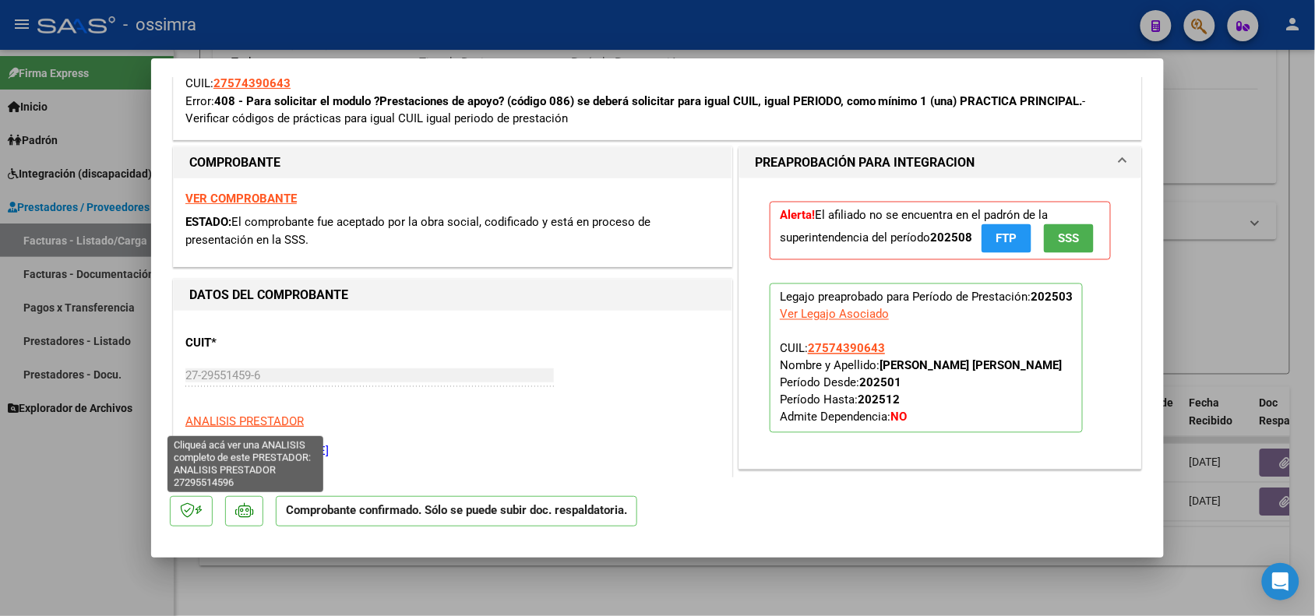
click at [227, 421] on span "ANALISIS PRESTADOR" at bounding box center [244, 421] width 118 height 14
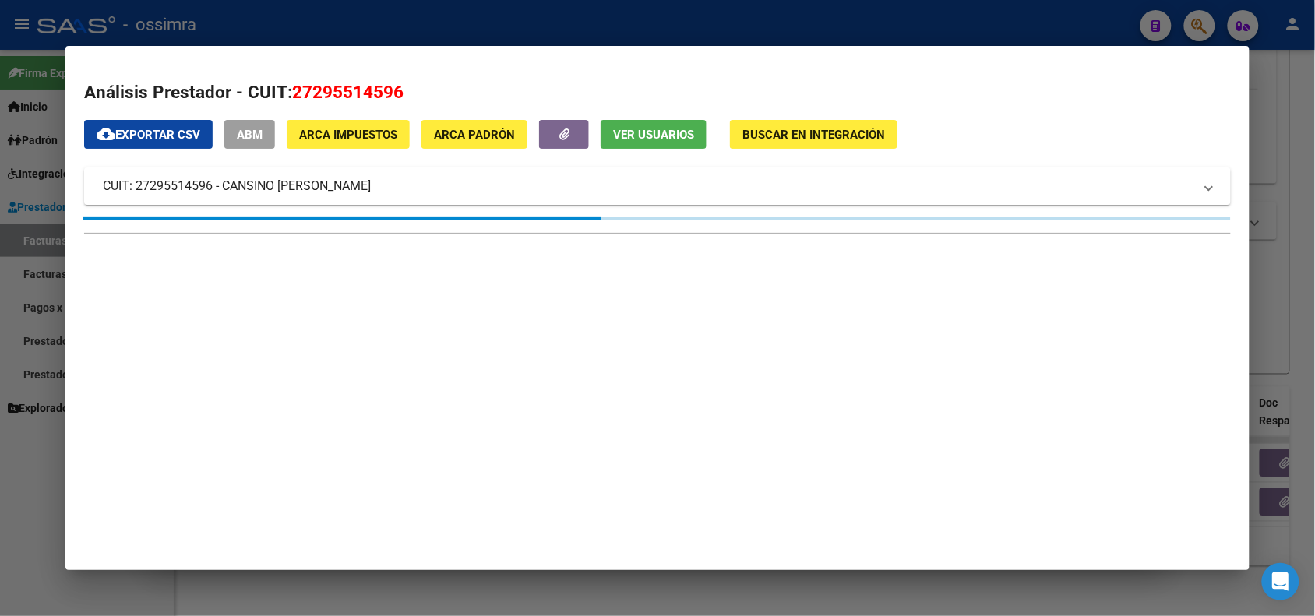
click at [31, 501] on div at bounding box center [657, 308] width 1315 height 616
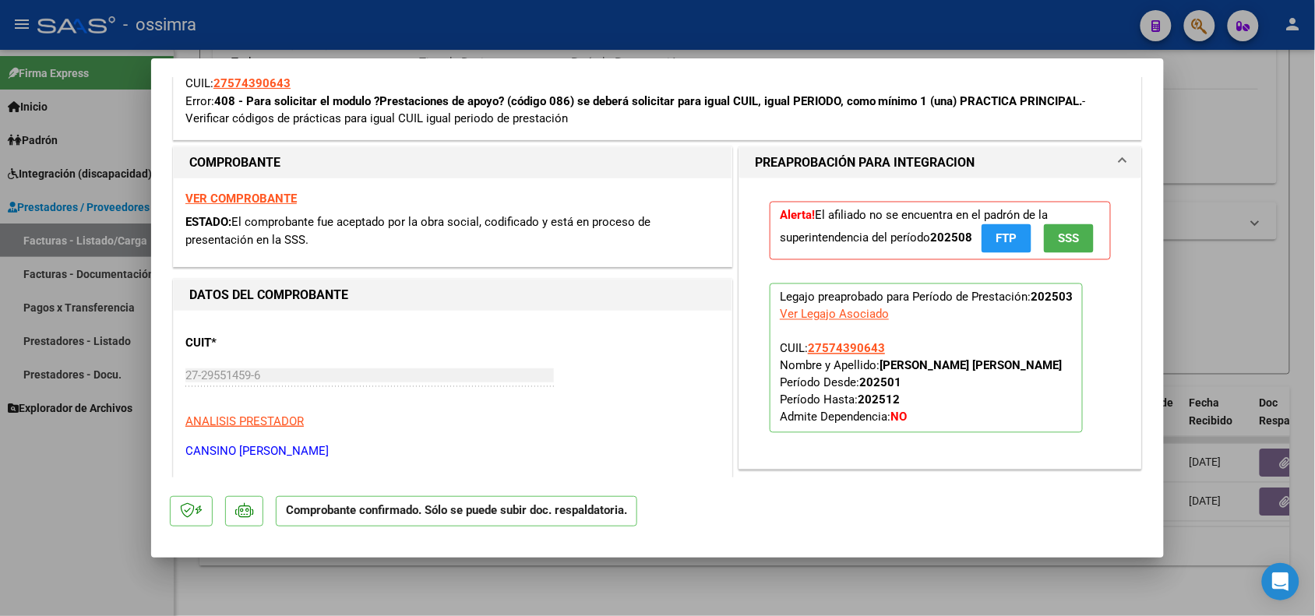
click at [228, 212] on div "VER COMPROBANTE ESTADO: El comprobante fue aceptado por la obra social, codific…" at bounding box center [453, 222] width 558 height 89
click at [231, 203] on strong "VER COMPROBANTE" at bounding box center [240, 199] width 111 height 14
drag, startPoint x: 878, startPoint y: 379, endPoint x: 794, endPoint y: 382, distance: 83.4
click at [794, 382] on p "Legajo preaprobado para Período de Prestación: 202503 Ver Legajo Asociado CUIL:…" at bounding box center [925, 358] width 313 height 150
copy span ": 27574390643"
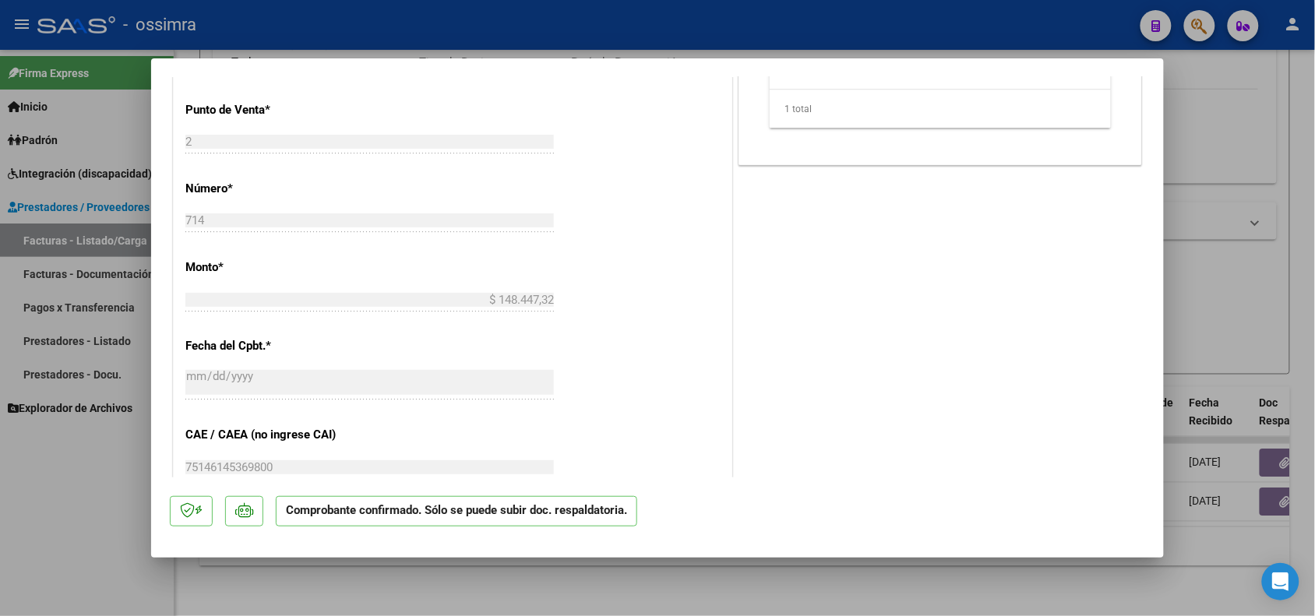
scroll to position [1460, 0]
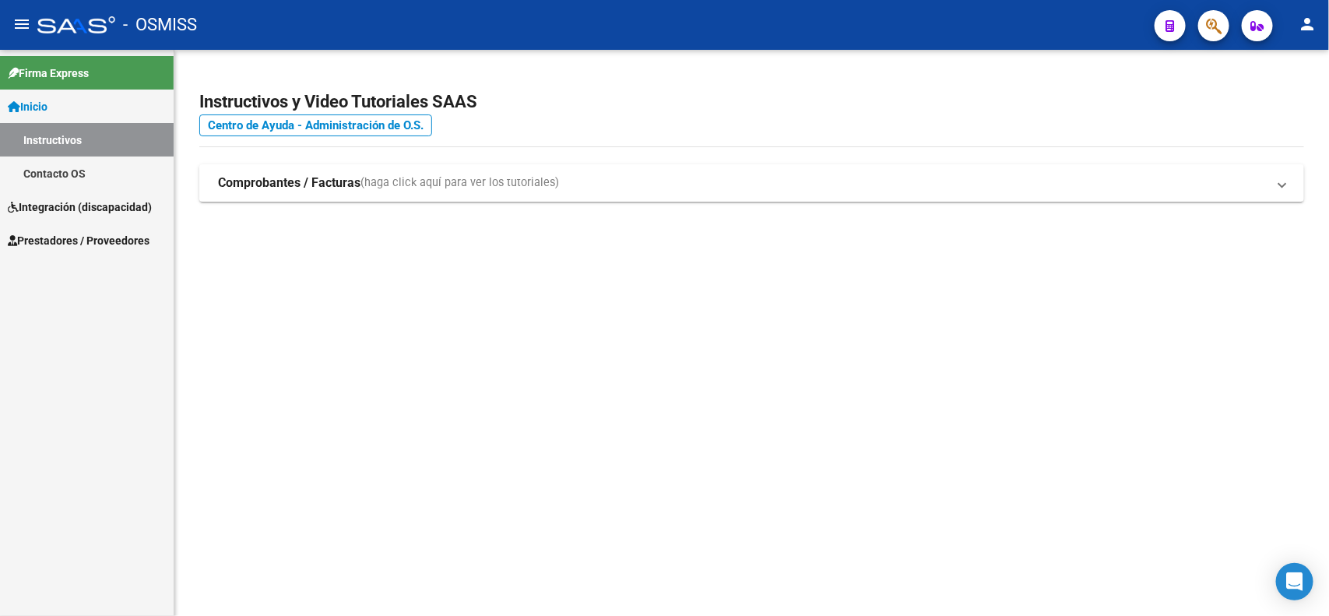
click at [76, 228] on link "Prestadores / Proveedores" at bounding box center [87, 240] width 174 height 33
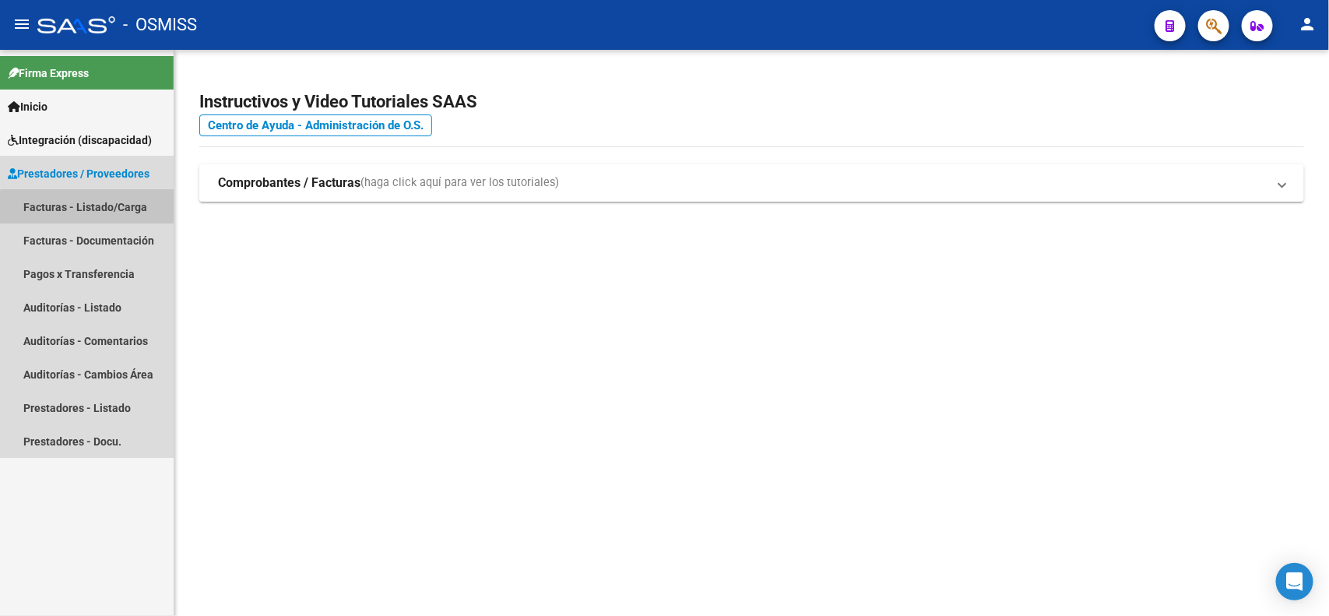
click at [94, 208] on link "Facturas - Listado/Carga" at bounding box center [87, 206] width 174 height 33
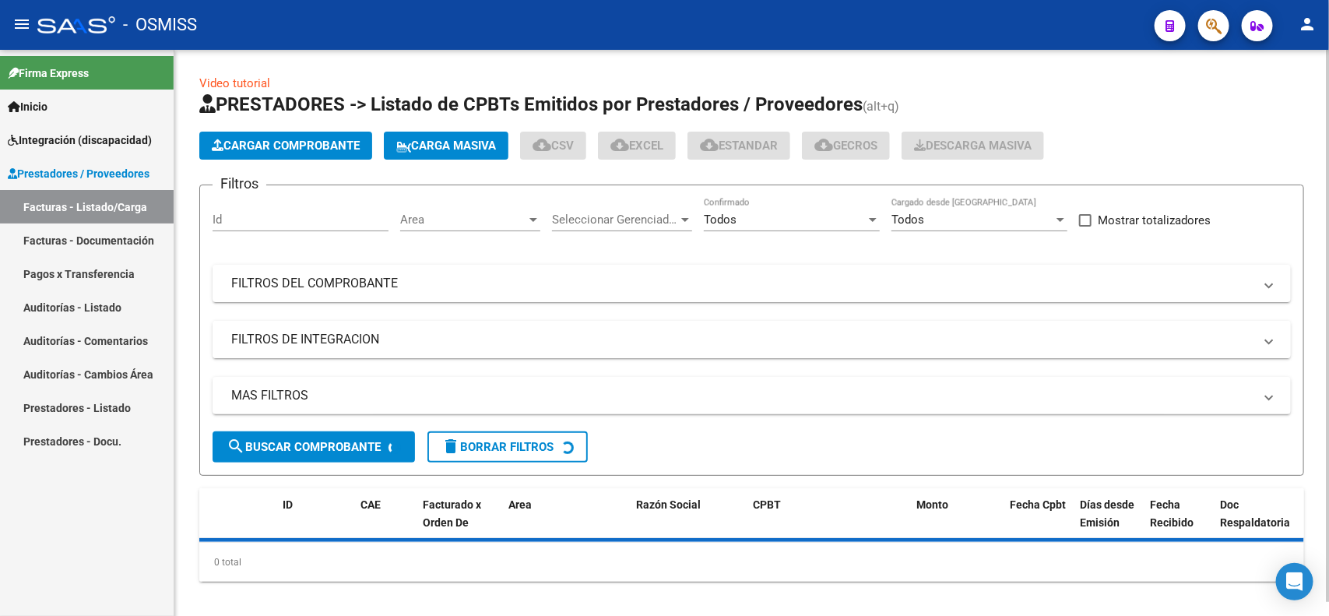
click at [336, 337] on mat-panel-title "FILTROS DE INTEGRACION" at bounding box center [742, 339] width 1023 height 17
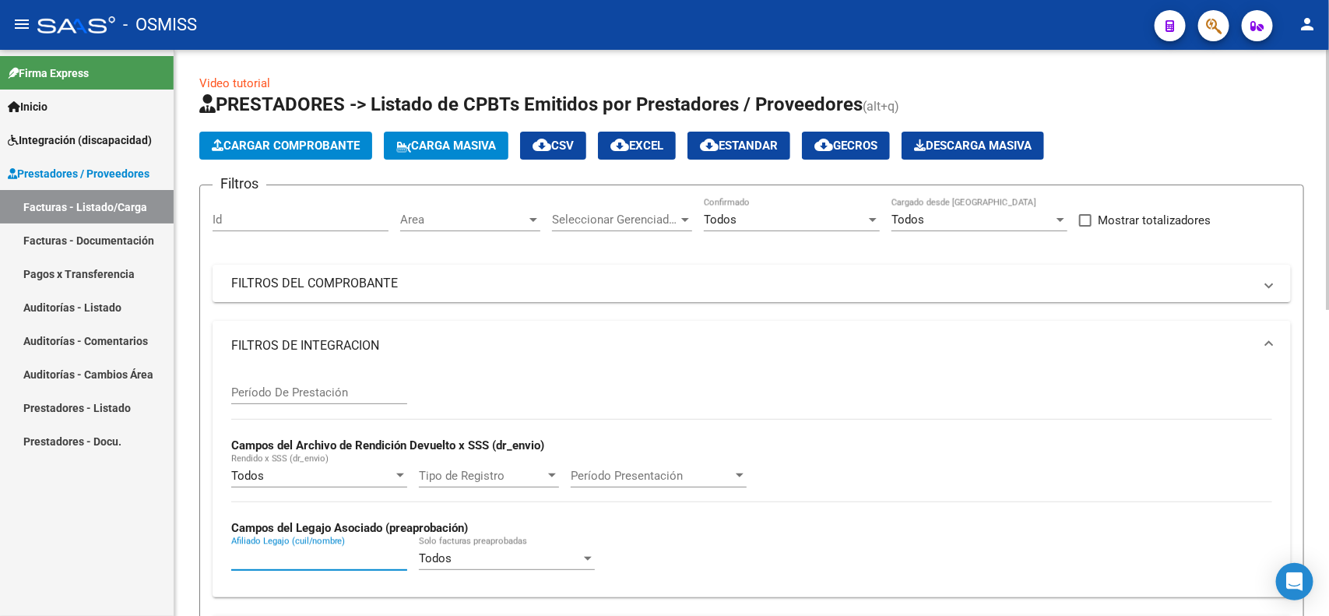
click at [321, 558] on input "Afiliado Legajo (cuil/nombre)" at bounding box center [319, 558] width 176 height 14
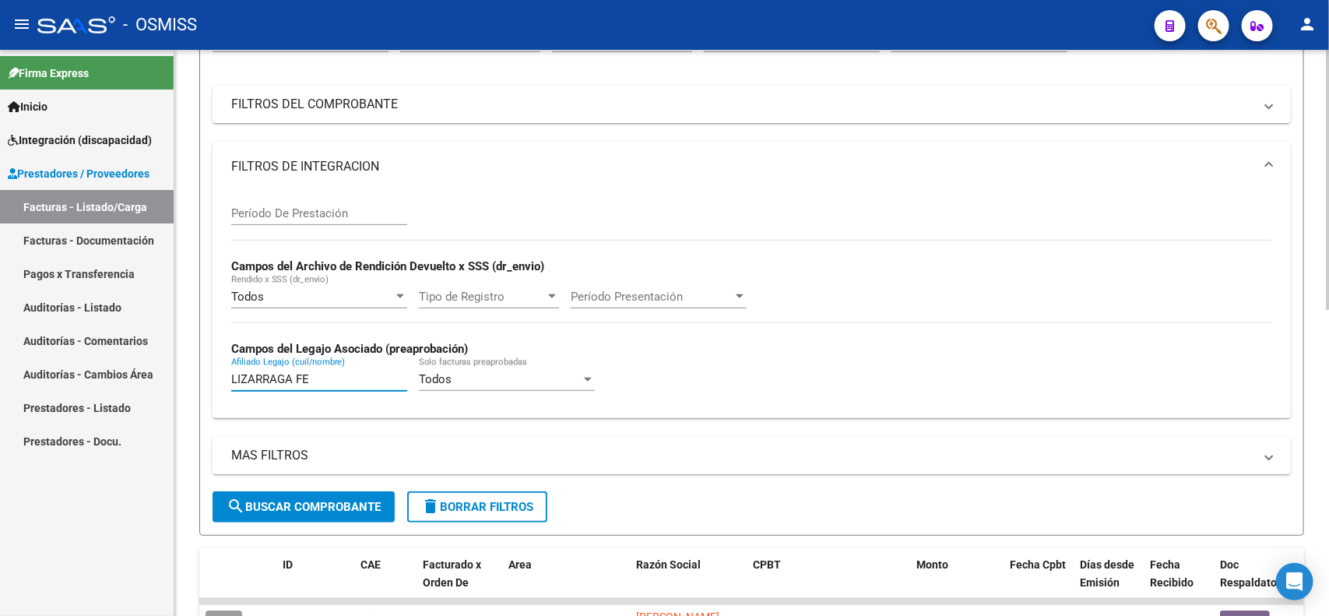
scroll to position [389, 0]
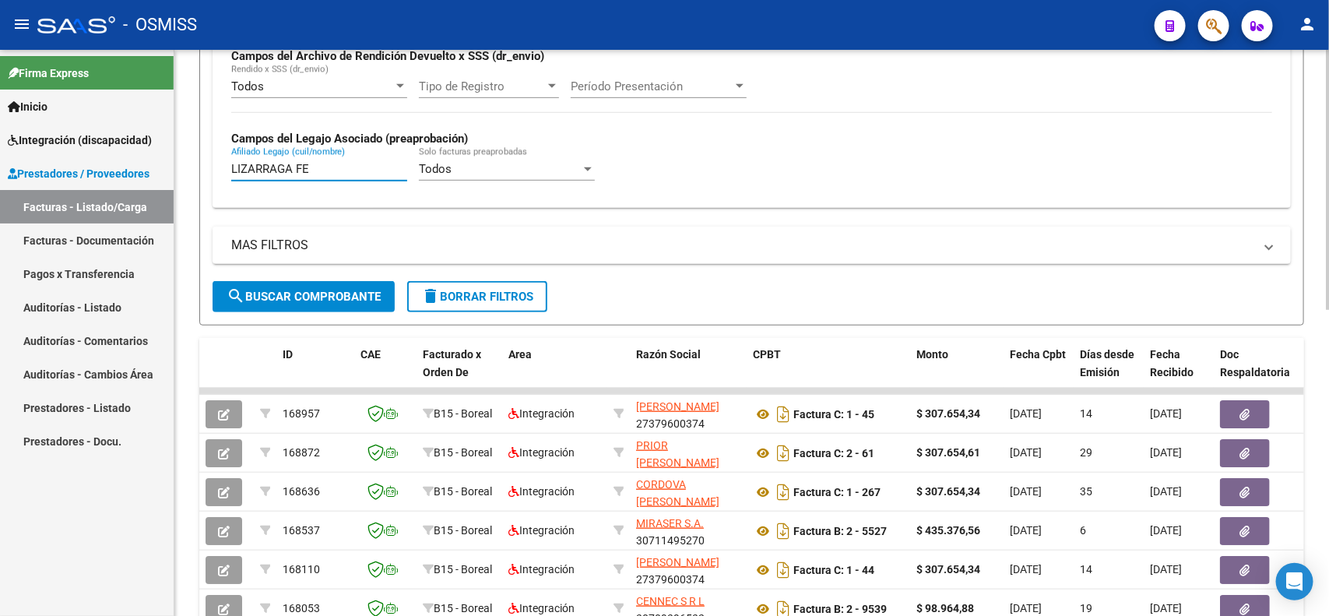
type input "LIZARRAGA FE"
click at [287, 296] on span "search Buscar Comprobante" at bounding box center [304, 297] width 154 height 14
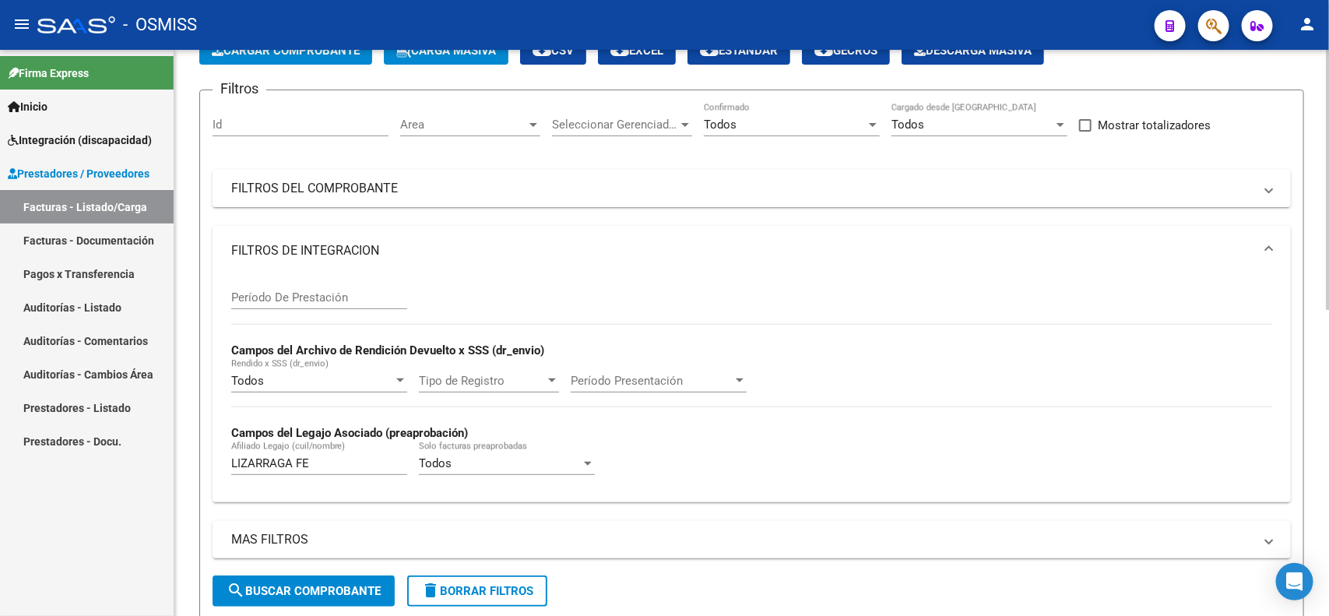
scroll to position [0, 0]
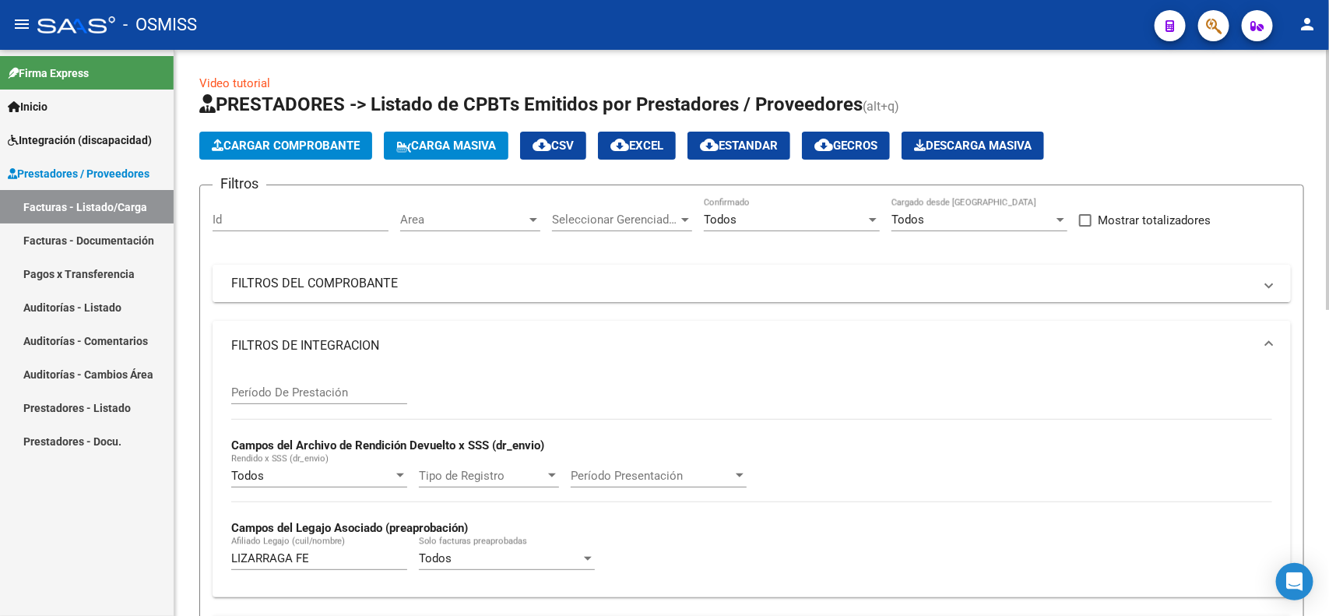
click at [578, 280] on mat-panel-title "FILTROS DEL COMPROBANTE" at bounding box center [742, 283] width 1023 height 17
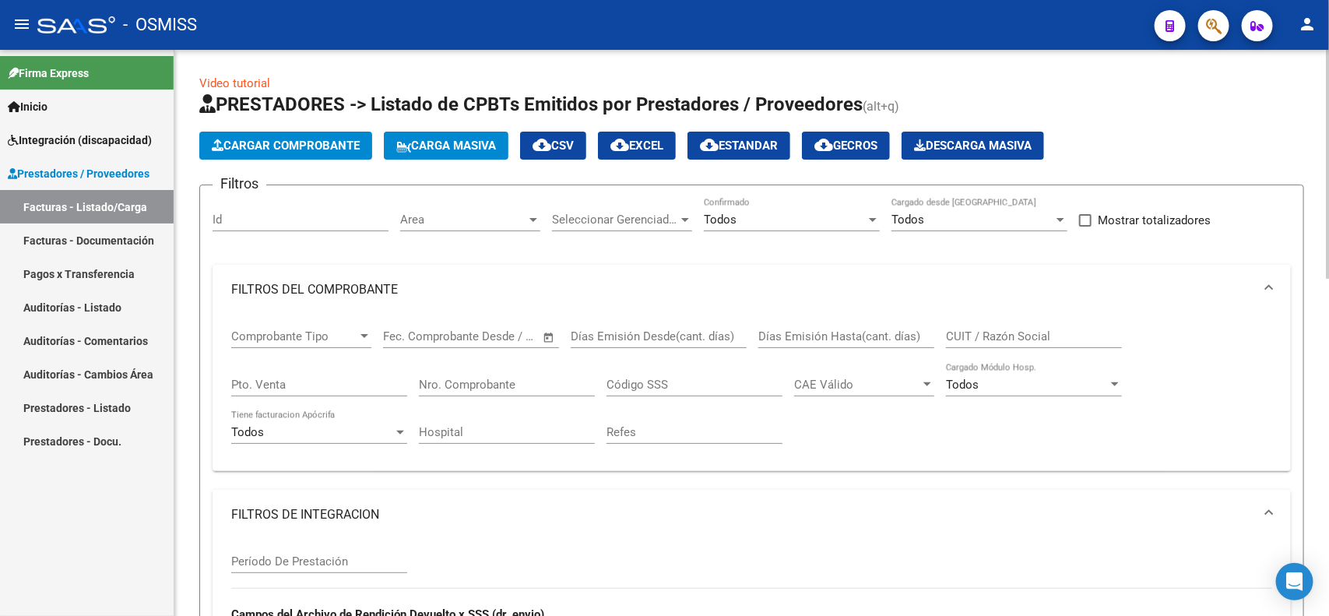
click at [1017, 329] on input "CUIT / Razón Social" at bounding box center [1034, 336] width 176 height 14
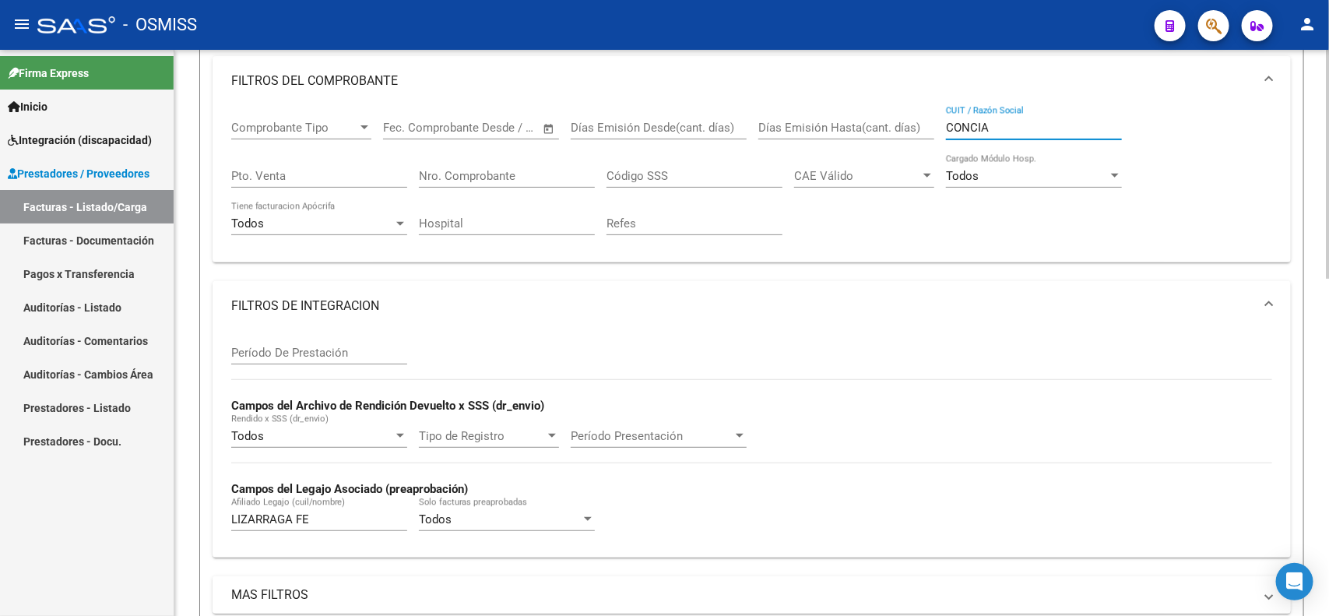
scroll to position [292, 0]
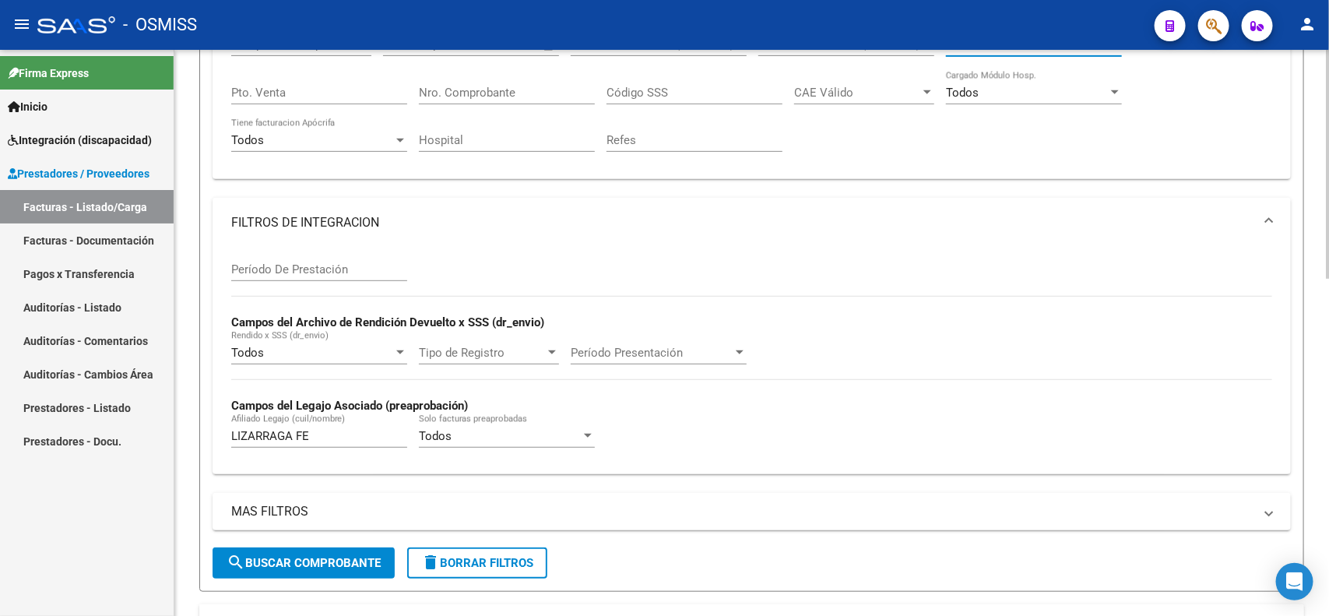
type input "CONCIA"
click at [291, 573] on button "search Buscar Comprobante" at bounding box center [304, 563] width 182 height 31
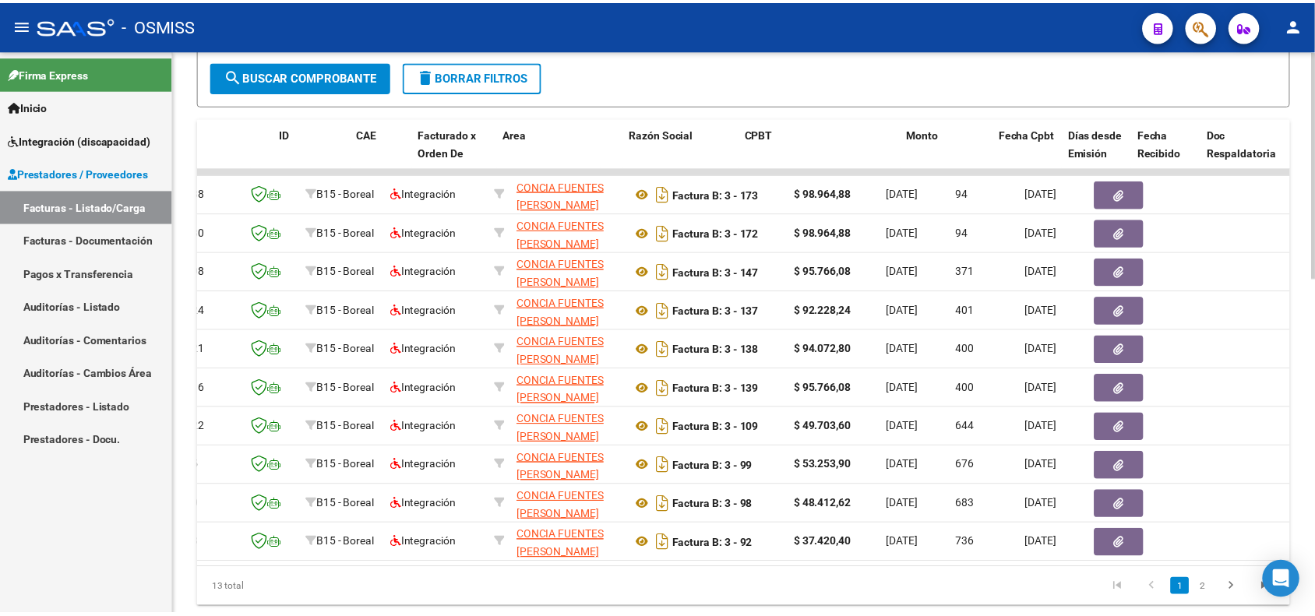
scroll to position [0, 0]
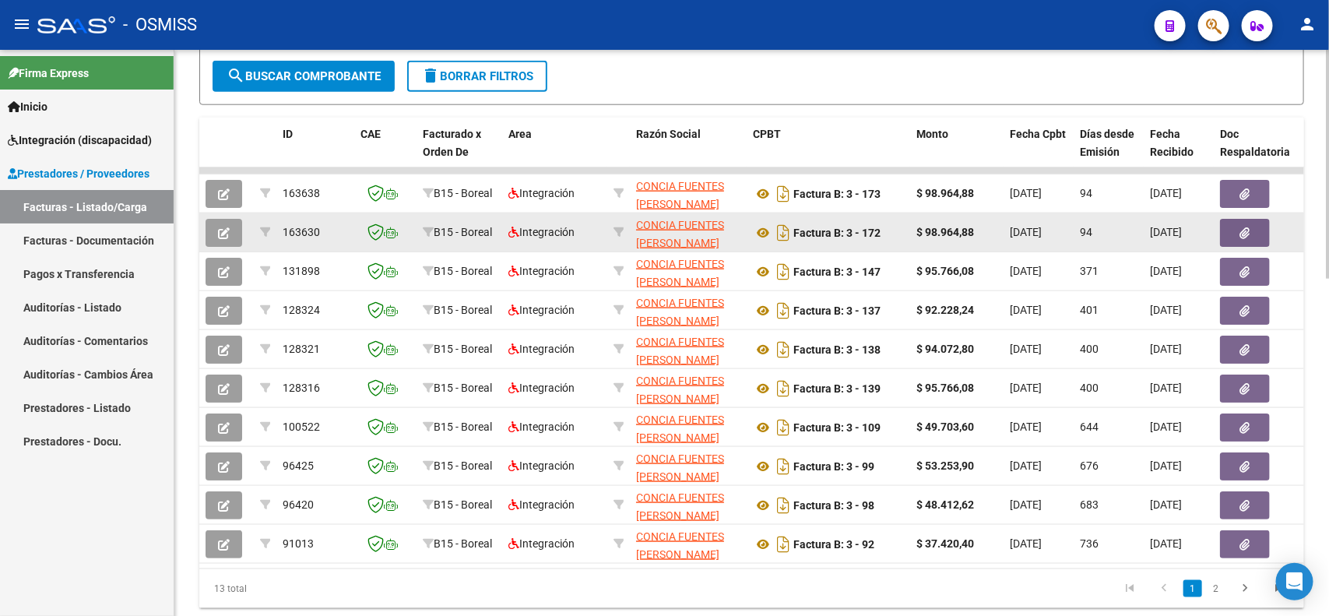
click at [224, 228] on icon "button" at bounding box center [224, 233] width 12 height 12
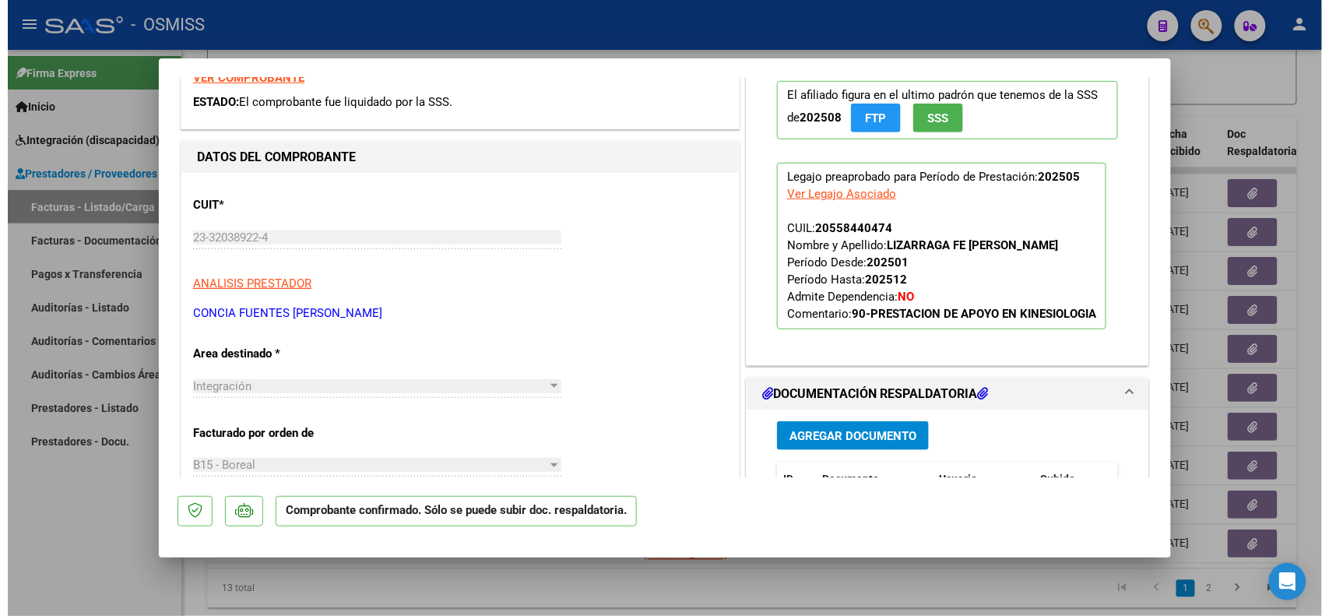
scroll to position [97, 0]
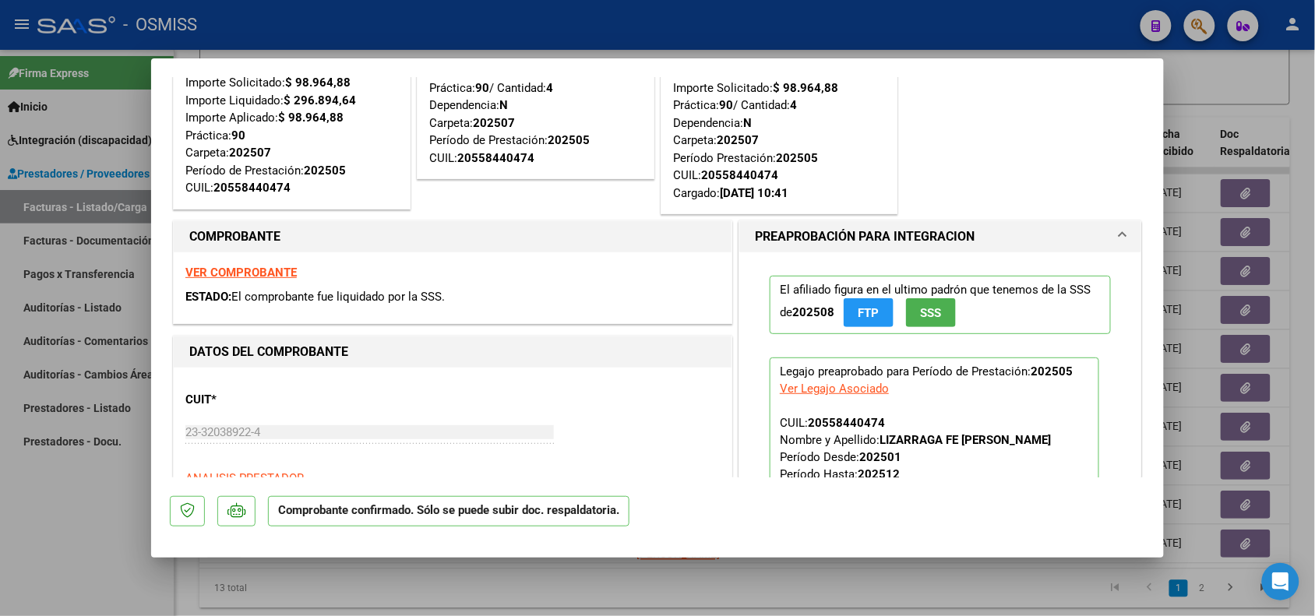
click at [203, 269] on strong "VER COMPROBANTE" at bounding box center [240, 273] width 111 height 14
click at [114, 551] on div at bounding box center [657, 308] width 1315 height 616
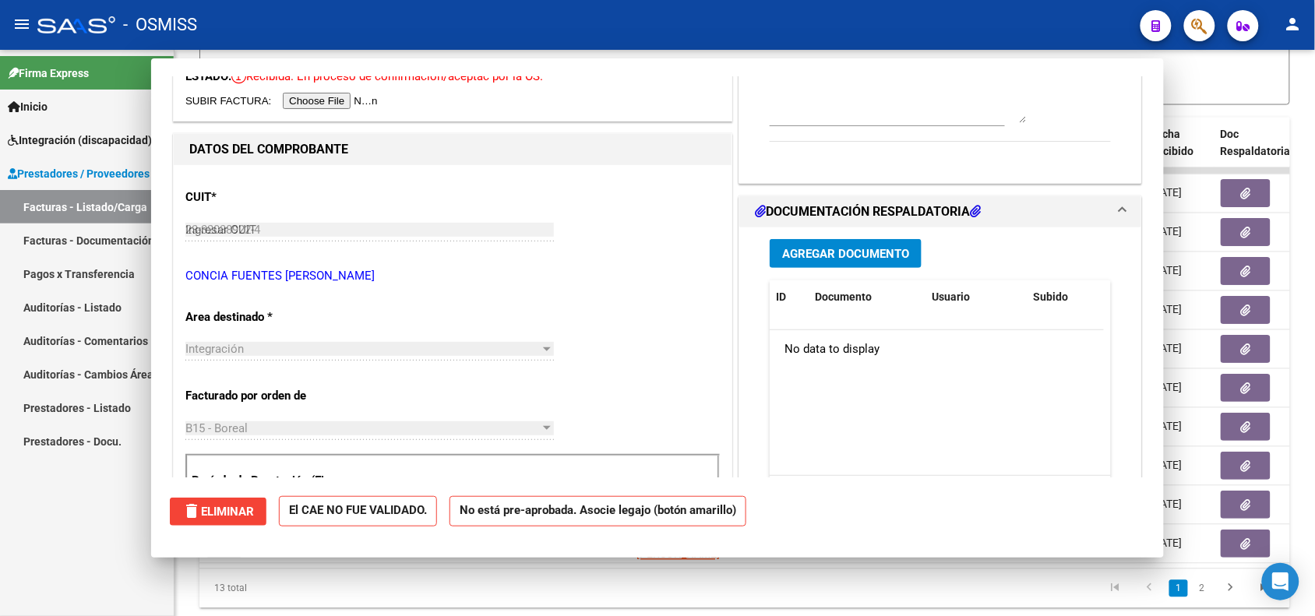
type input "$ 0,00"
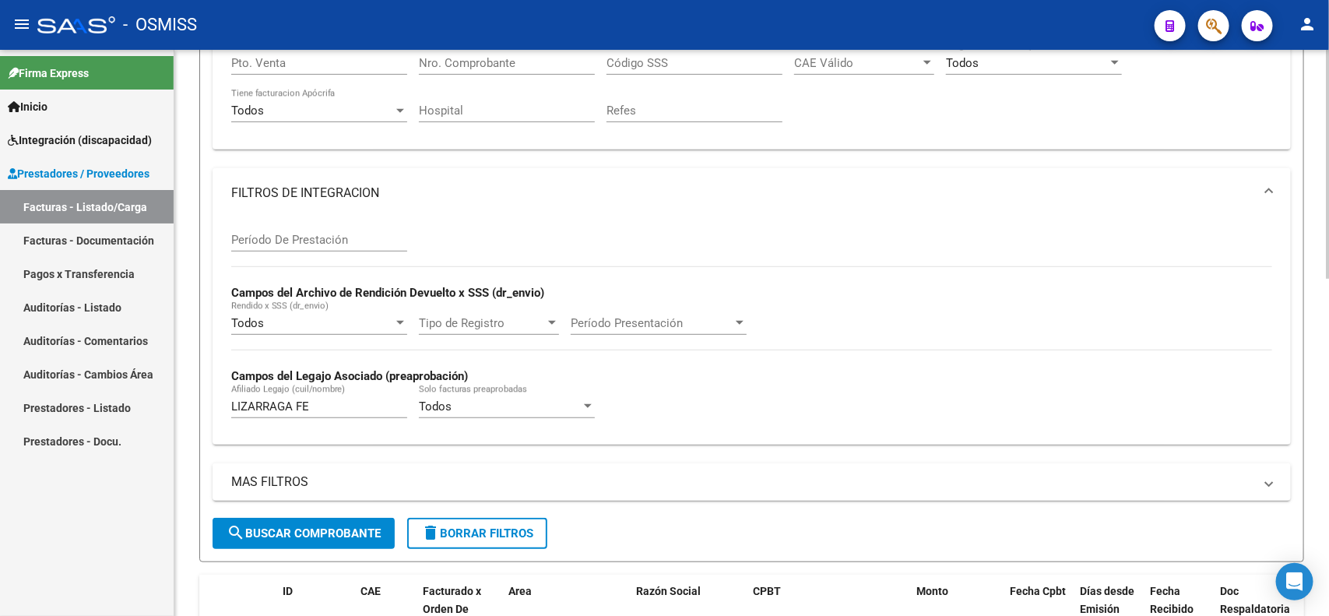
scroll to position [584, 0]
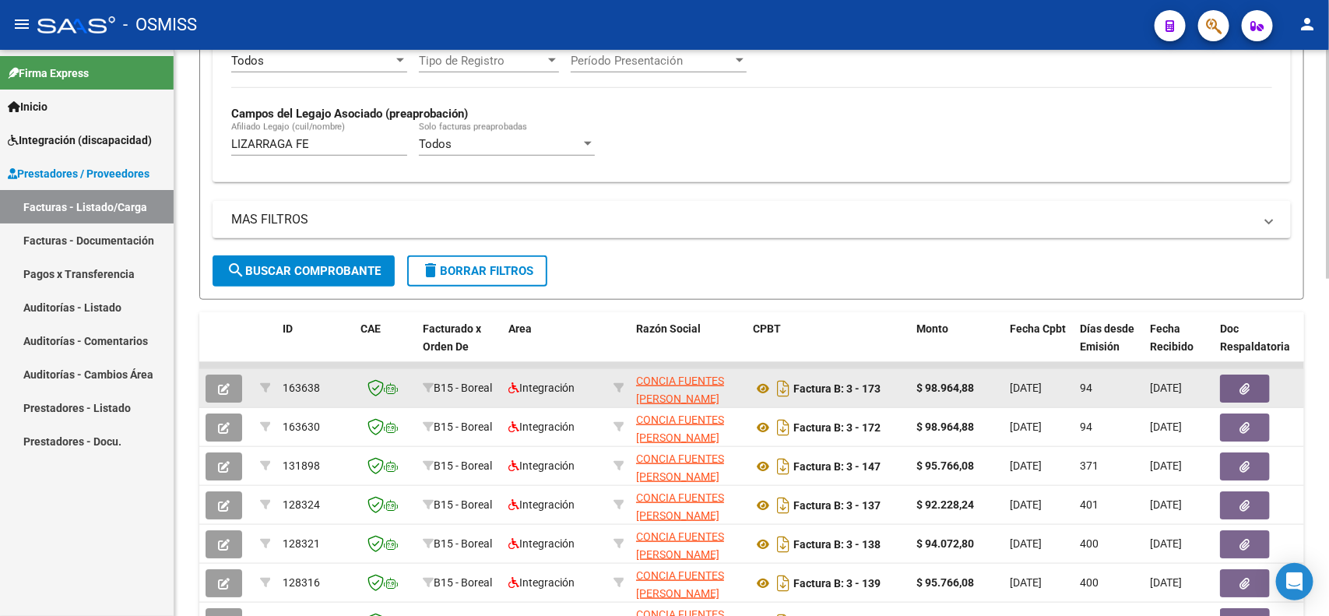
click at [224, 389] on icon "button" at bounding box center [224, 389] width 12 height 12
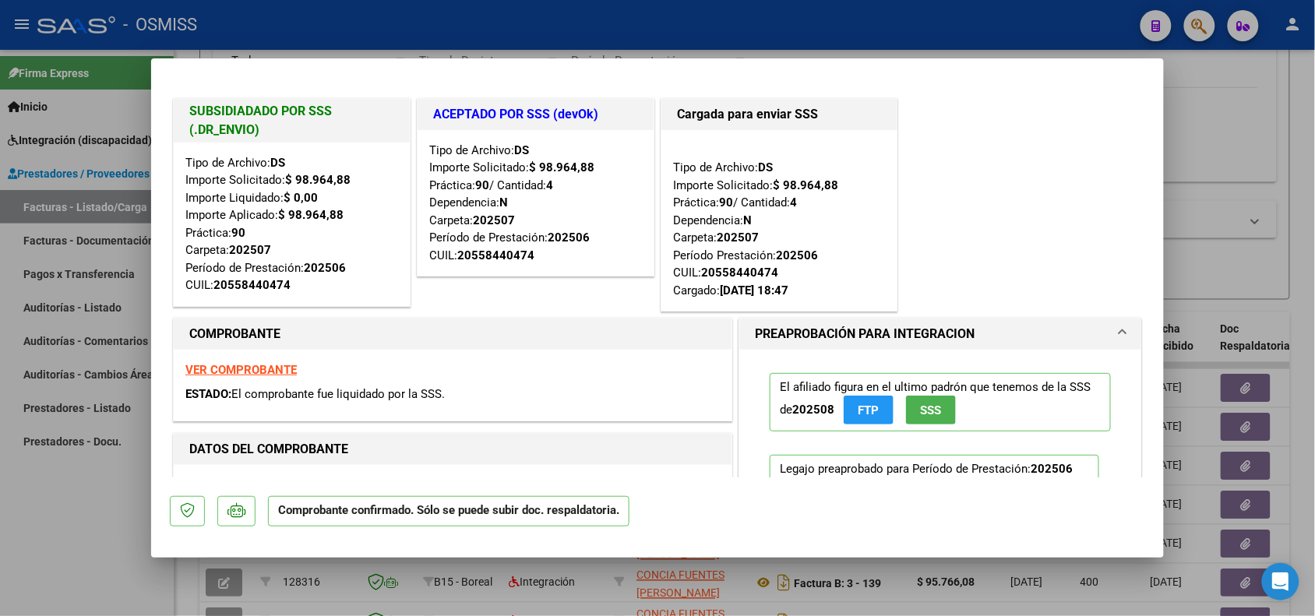
click at [109, 565] on div at bounding box center [657, 308] width 1315 height 616
type input "$ 0,00"
